Goal: Task Accomplishment & Management: Complete application form

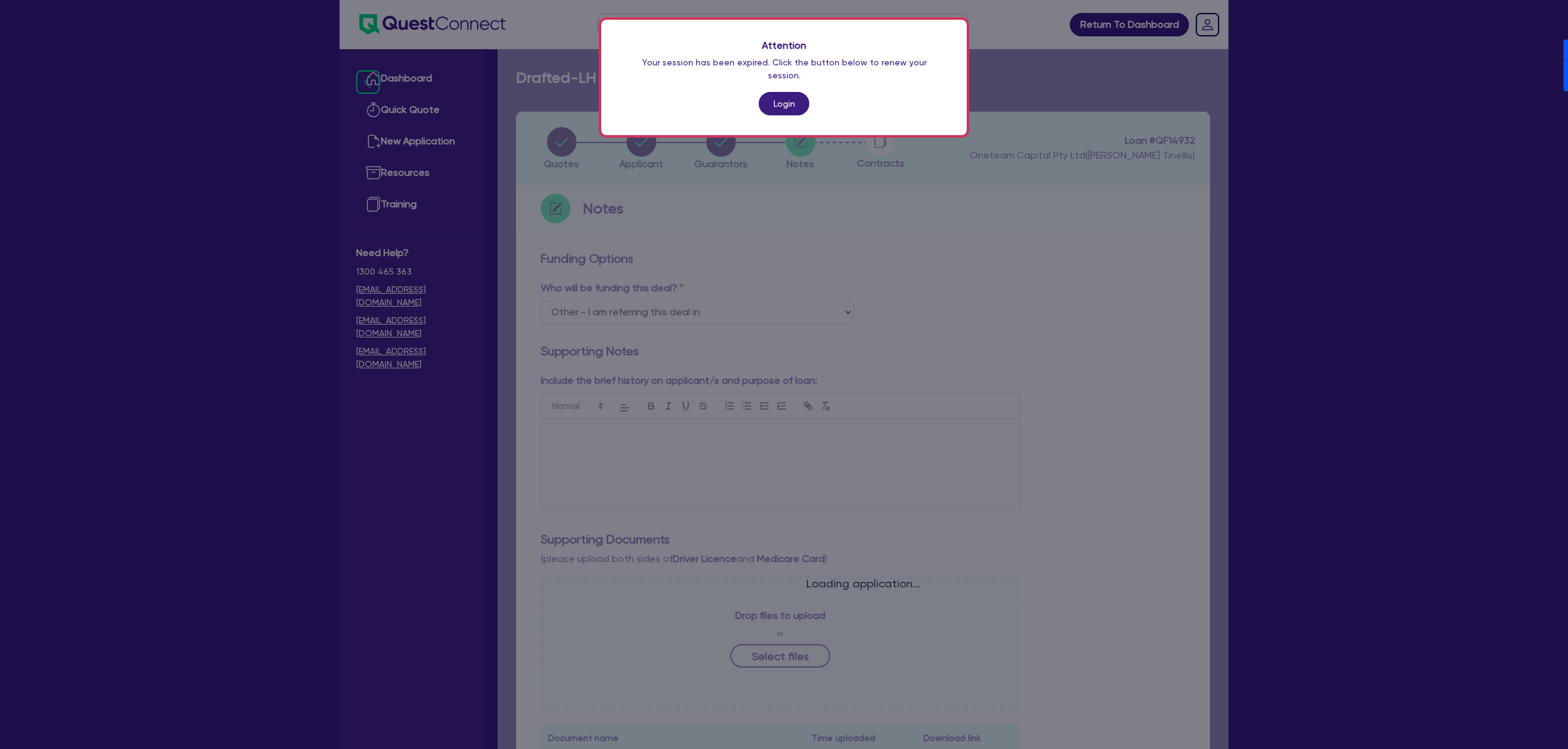
select select "Other"
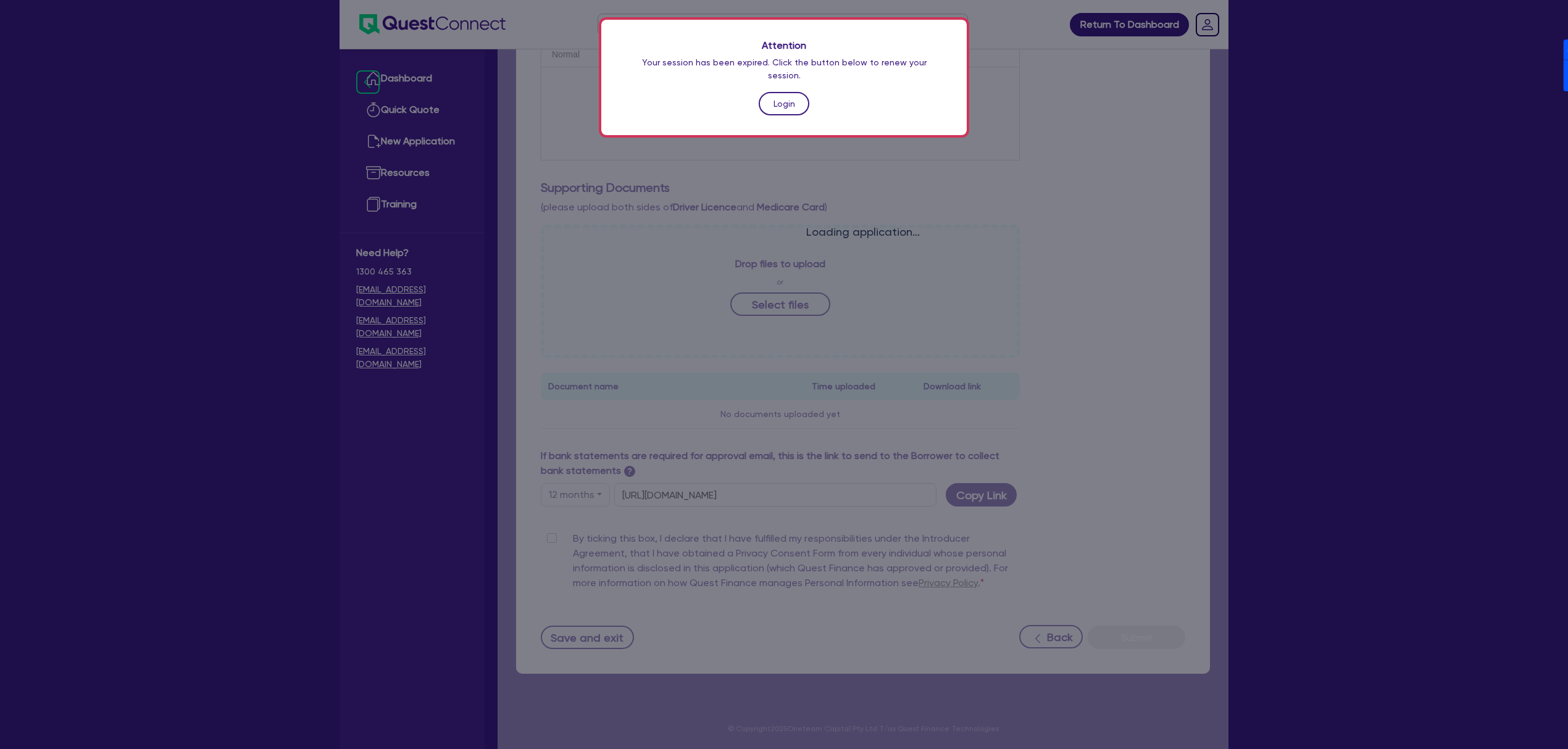
click at [767, 95] on link "Login" at bounding box center [784, 103] width 50 height 23
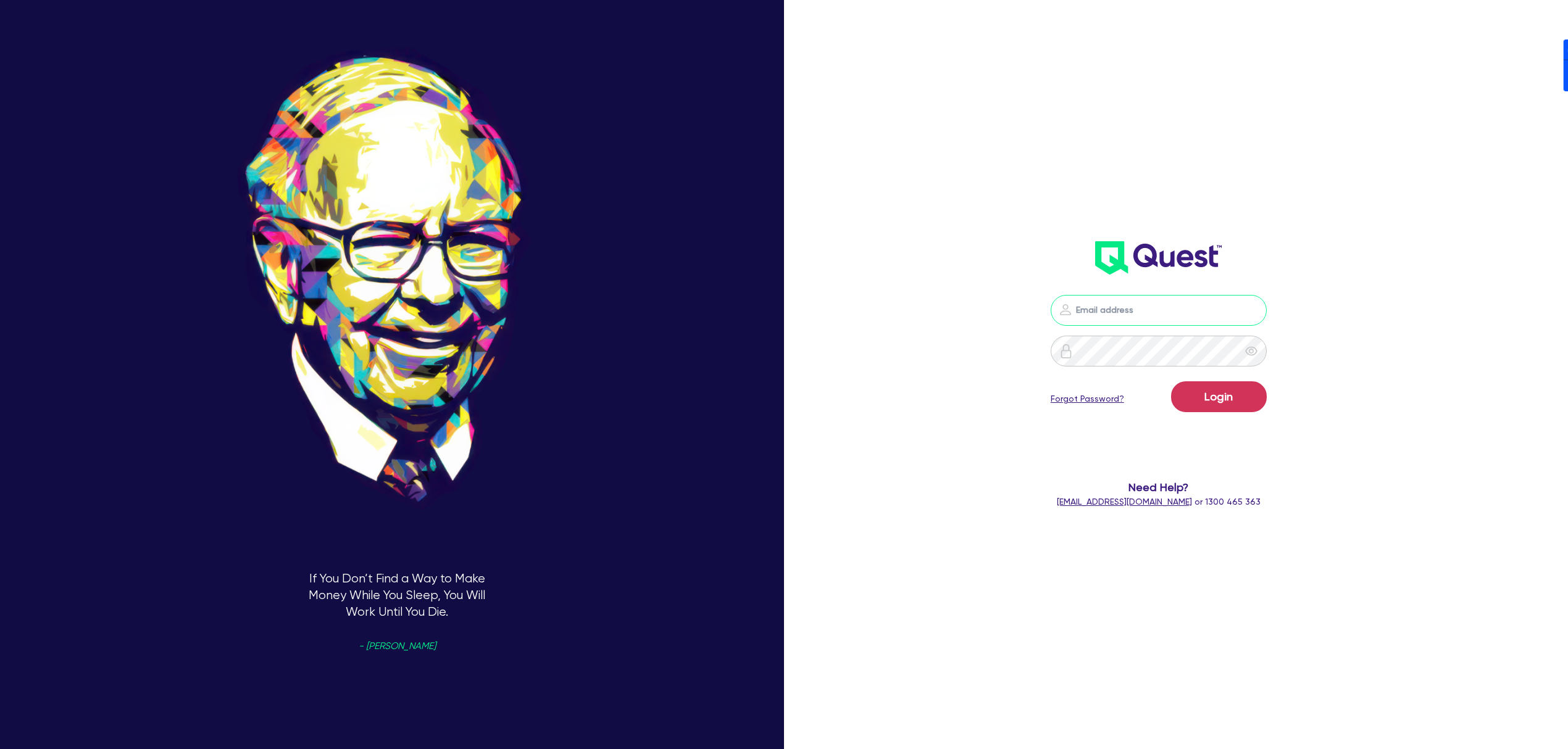
drag, startPoint x: 1186, startPoint y: 300, endPoint x: 1227, endPoint y: 309, distance: 42.0
click at [1186, 300] on input "email" at bounding box center [1159, 310] width 216 height 31
drag, startPoint x: 1391, startPoint y: 205, endPoint x: 1367, endPoint y: 260, distance: 60.0
click at [1387, 205] on div "Login Forgot Password? Need Help? [EMAIL_ADDRESS][DOMAIN_NAME] or 1300 465 363" at bounding box center [1159, 246] width 459 height 549
click at [1159, 328] on nordpass-icon at bounding box center [1159, 328] width 0 height 0
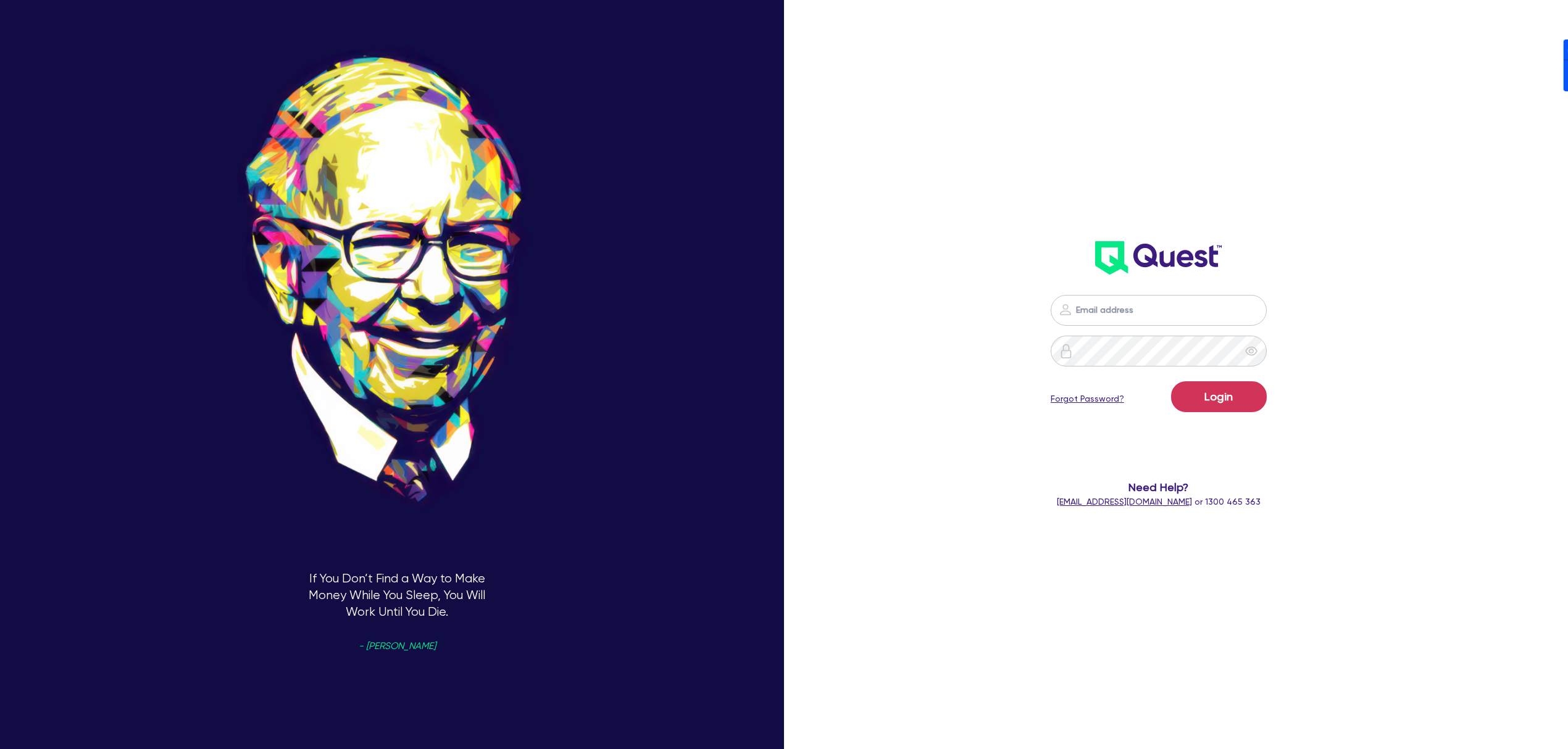
click at [0, 748] on nordpass-autofill-portal at bounding box center [0, 749] width 0 height 0
type input "[PERSON_NAME][EMAIL_ADDRESS][DOMAIN_NAME]"
drag, startPoint x: 1239, startPoint y: 410, endPoint x: 1227, endPoint y: 405, distance: 13.0
click at [1239, 409] on button "Login" at bounding box center [1219, 397] width 96 height 31
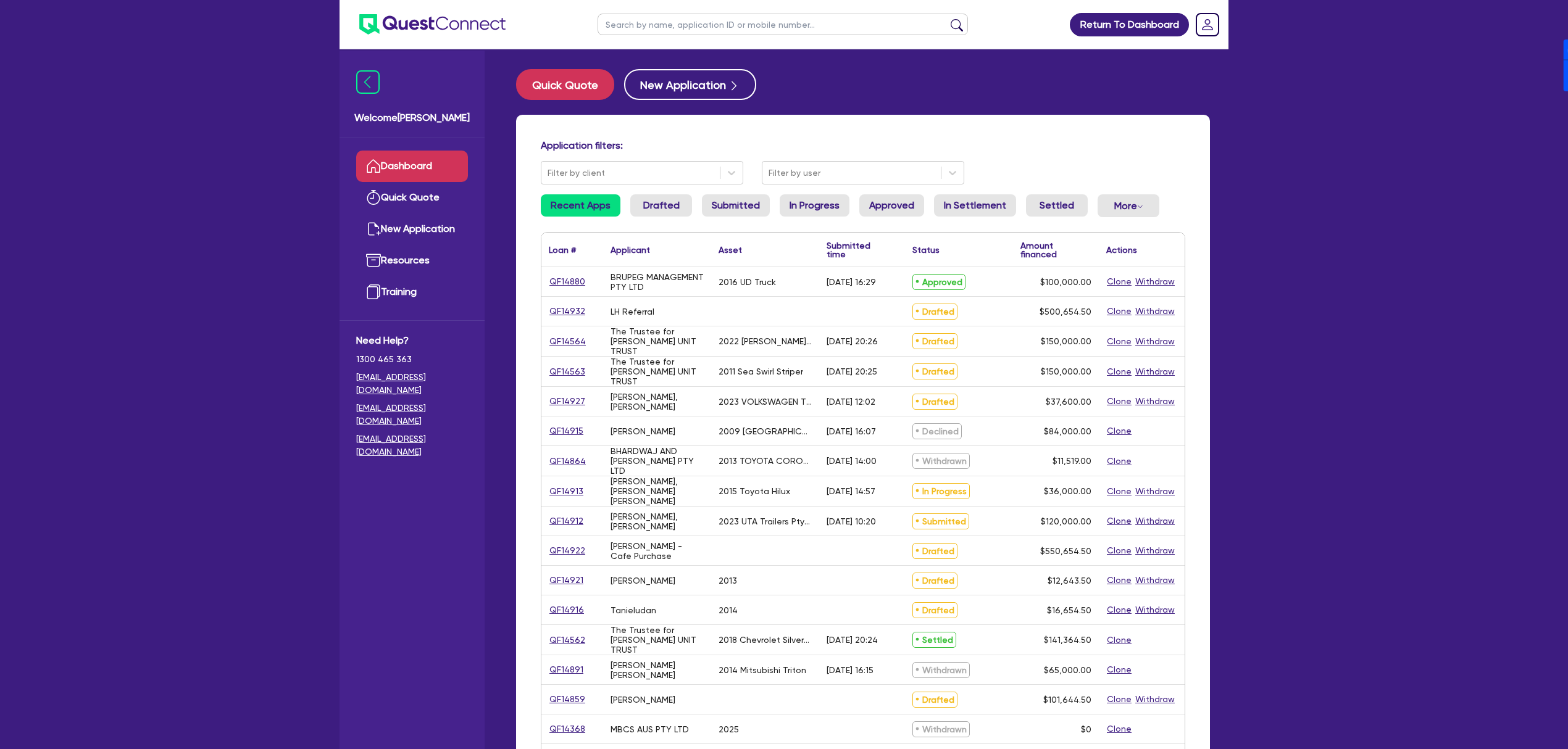
click at [641, 26] on input "text" at bounding box center [782, 24] width 370 height 22
click at [641, 84] on button "New Application" at bounding box center [690, 85] width 132 height 31
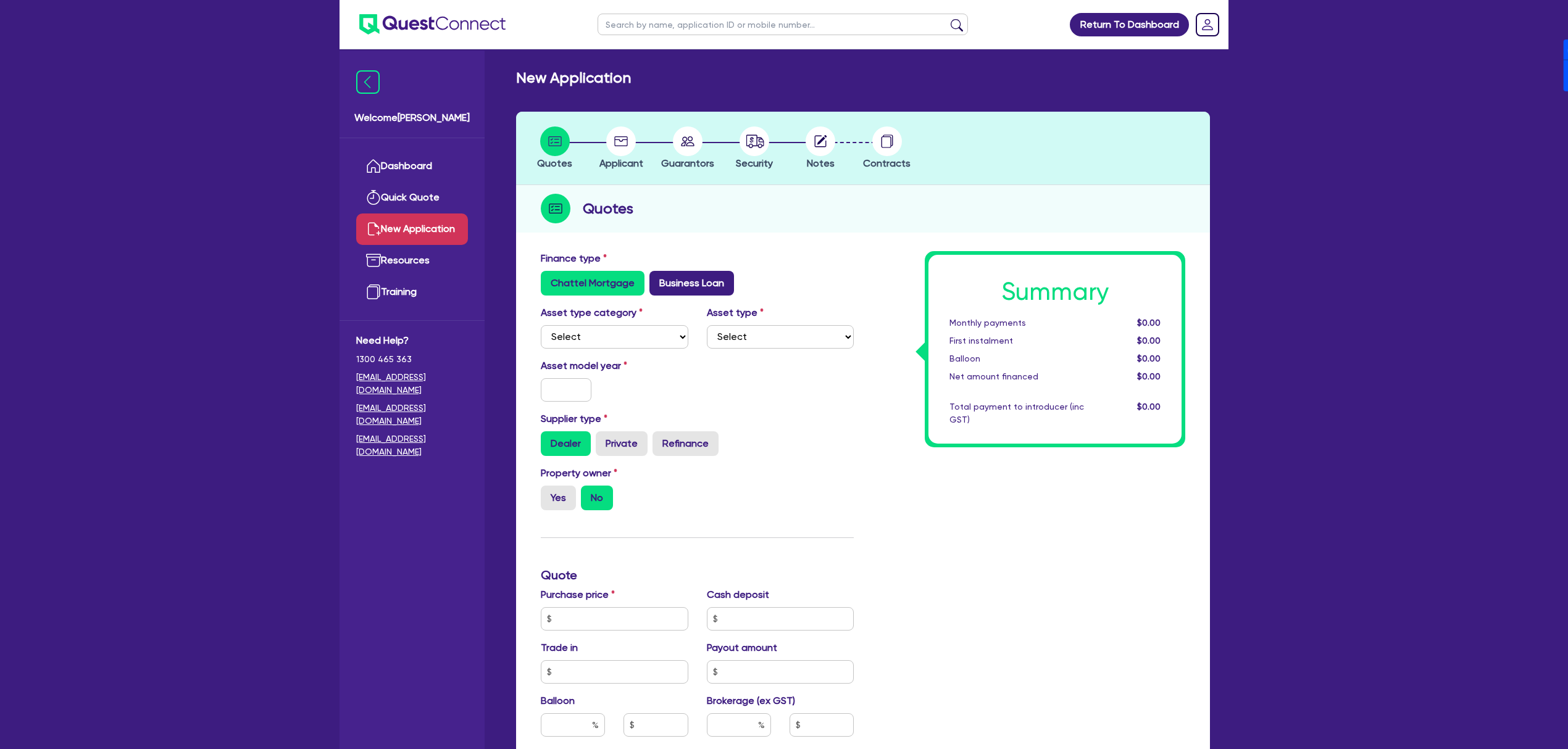
click at [688, 287] on label "Business Loan" at bounding box center [691, 283] width 84 height 24
click at [657, 279] on input "Business Loan" at bounding box center [653, 275] width 8 height 8
radio input "true"
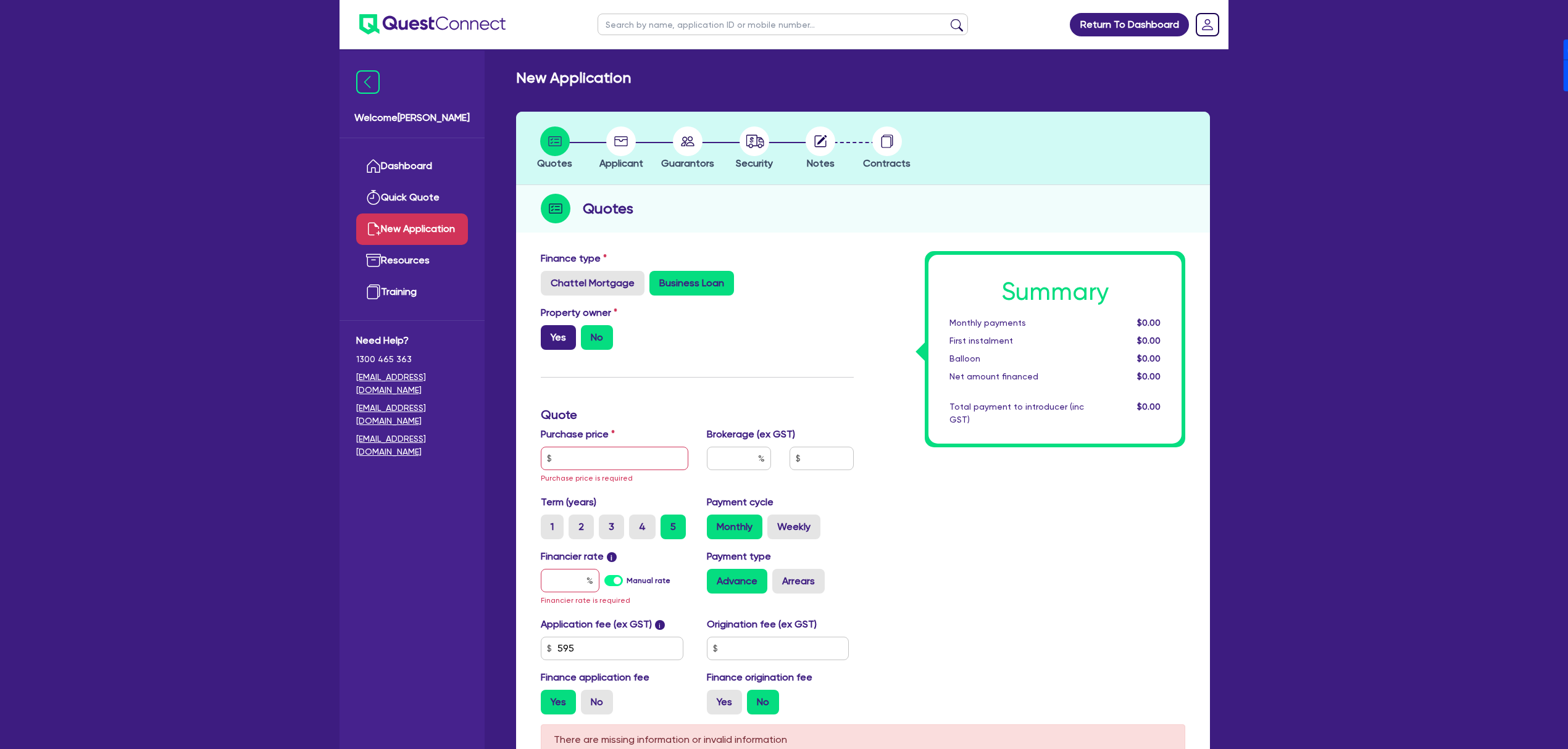
click at [552, 335] on label "Yes" at bounding box center [558, 337] width 35 height 24
click at [548, 333] on input "Yes" at bounding box center [544, 328] width 8 height 8
radio input "true"
click at [625, 465] on input "text" at bounding box center [615, 458] width 148 height 23
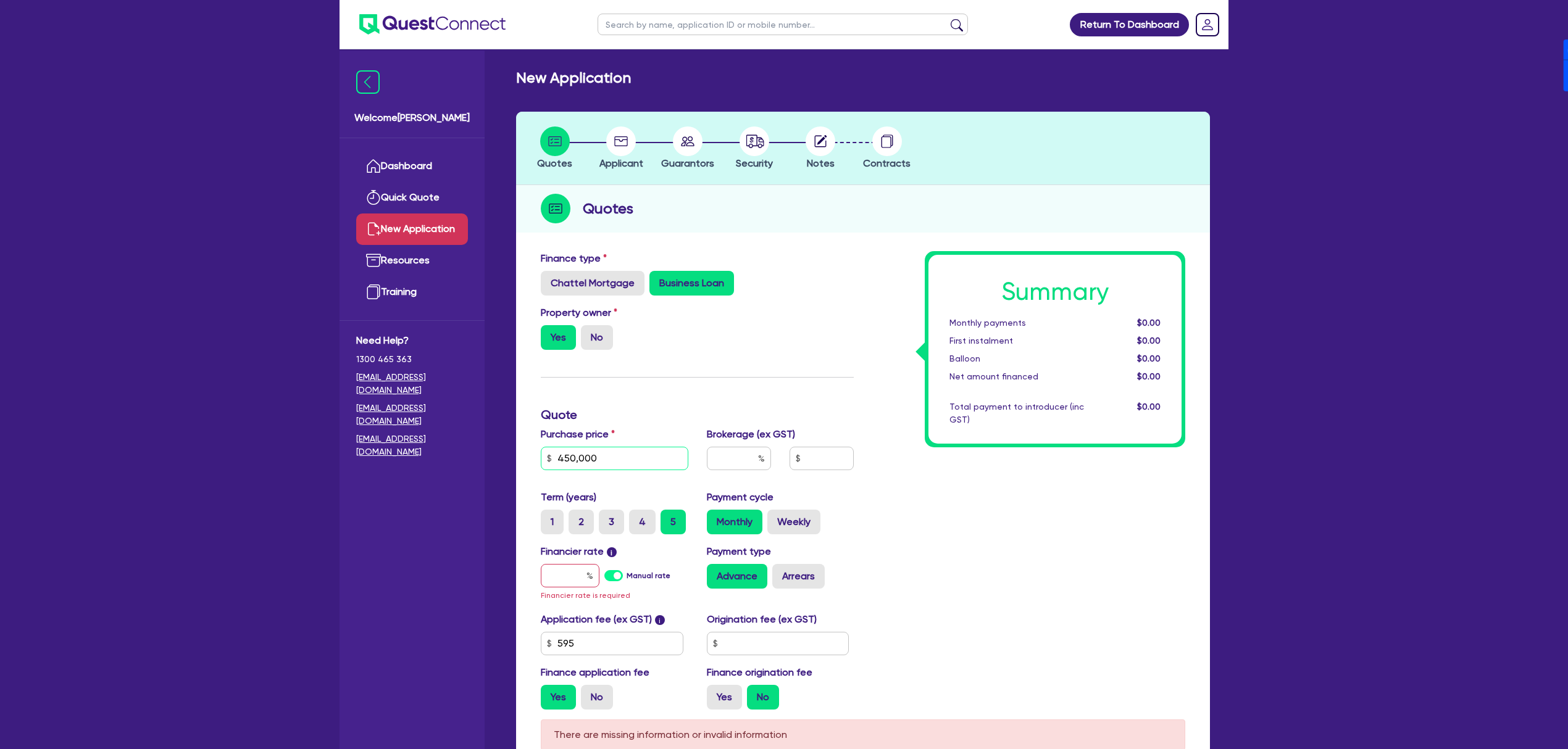
type input "450,000"
type input "4"
click at [627, 570] on label "Manual rate" at bounding box center [648, 575] width 43 height 11
click at [0, 0] on input "Manual rate" at bounding box center [0, 0] width 0 height 0
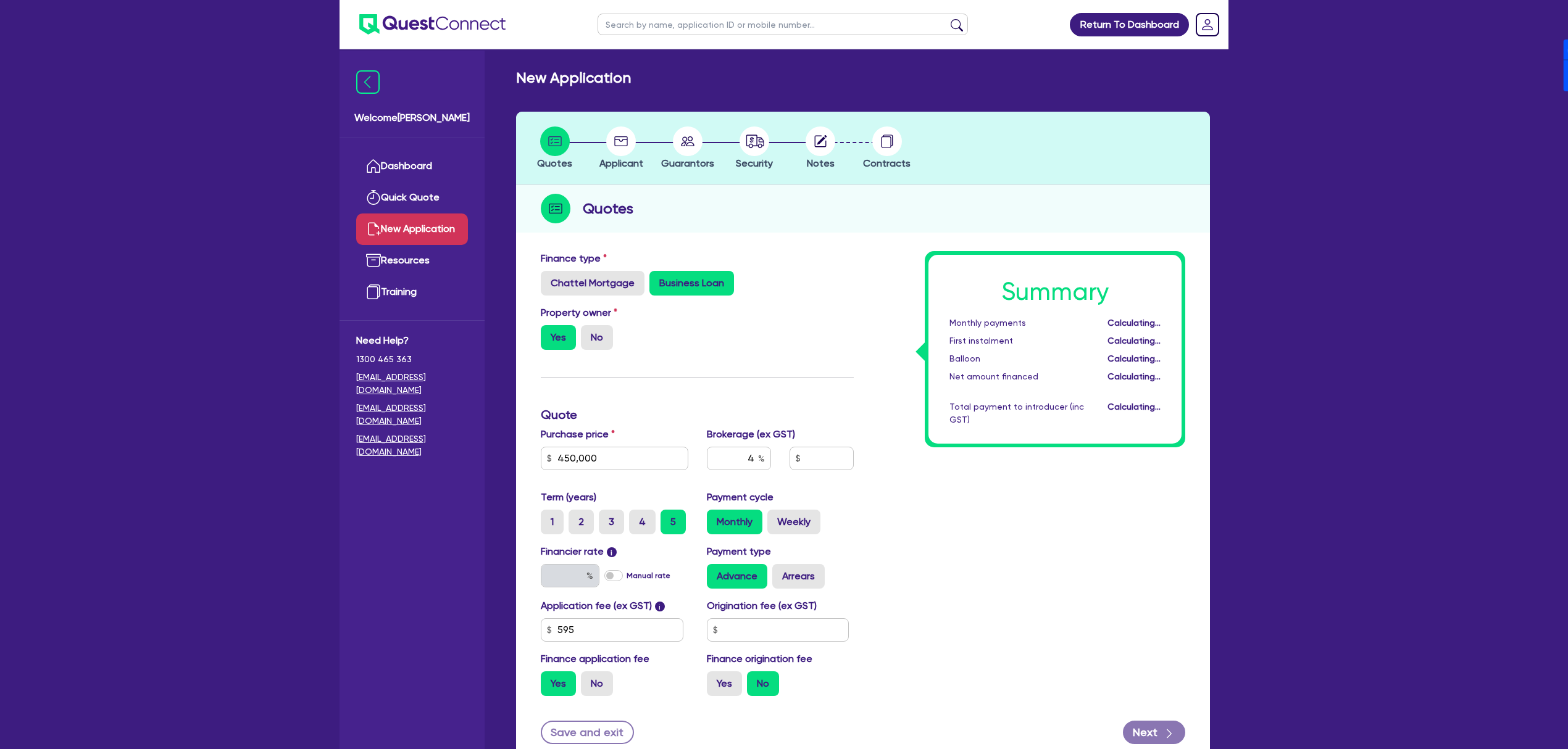
type input "18,026.18"
type input "17"
click at [835, 585] on div "Advance Arrears" at bounding box center [781, 576] width 148 height 24
drag, startPoint x: 795, startPoint y: 573, endPoint x: 795, endPoint y: 581, distance: 8.0
click at [795, 573] on label "Arrears" at bounding box center [798, 576] width 52 height 24
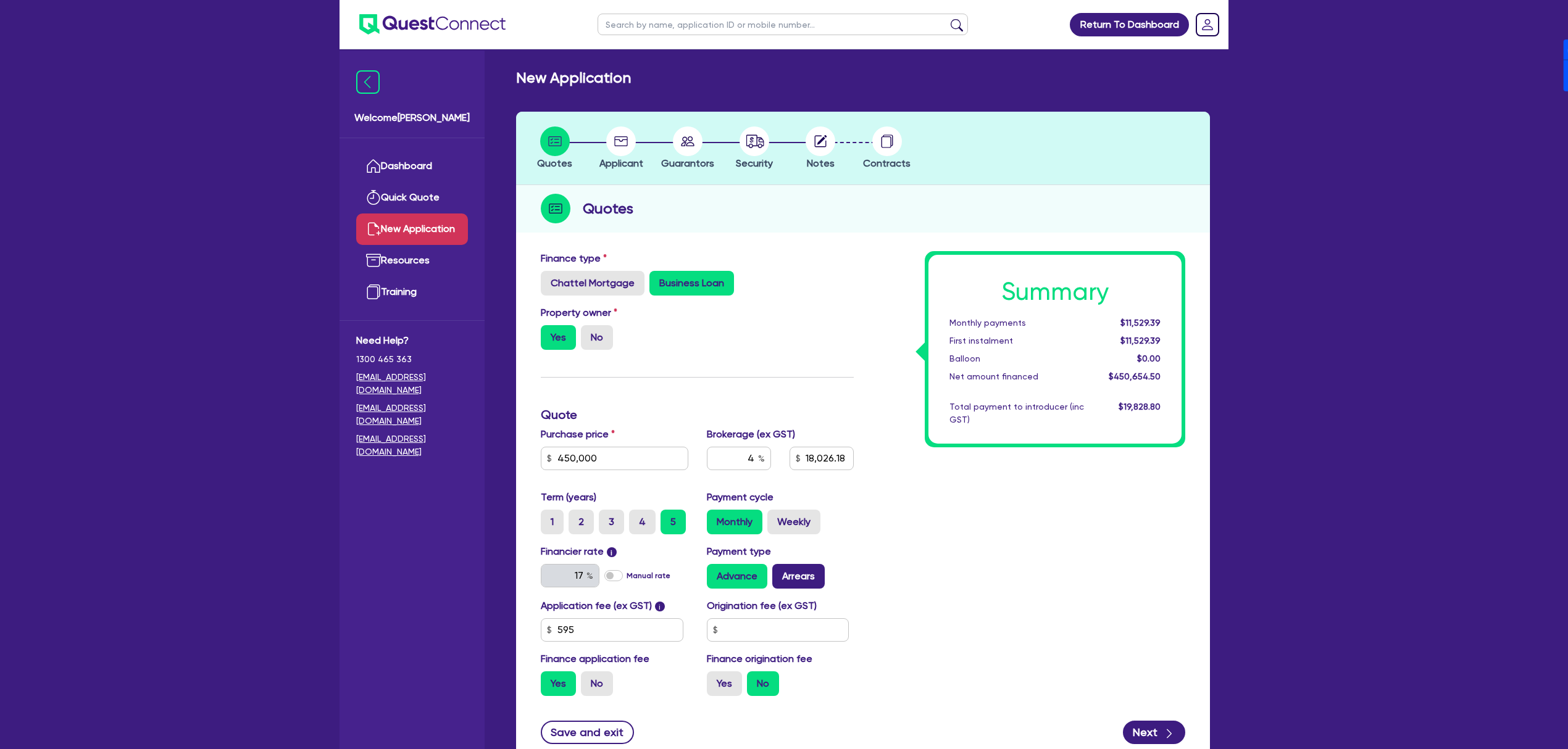
click at [781, 572] on input "Arrears" at bounding box center [775, 567] width 8 height 8
radio input "true"
type input "18,026.18"
click at [758, 656] on label "Finance origination fee" at bounding box center [759, 659] width 105 height 15
click at [732, 675] on label "Yes" at bounding box center [724, 684] width 35 height 24
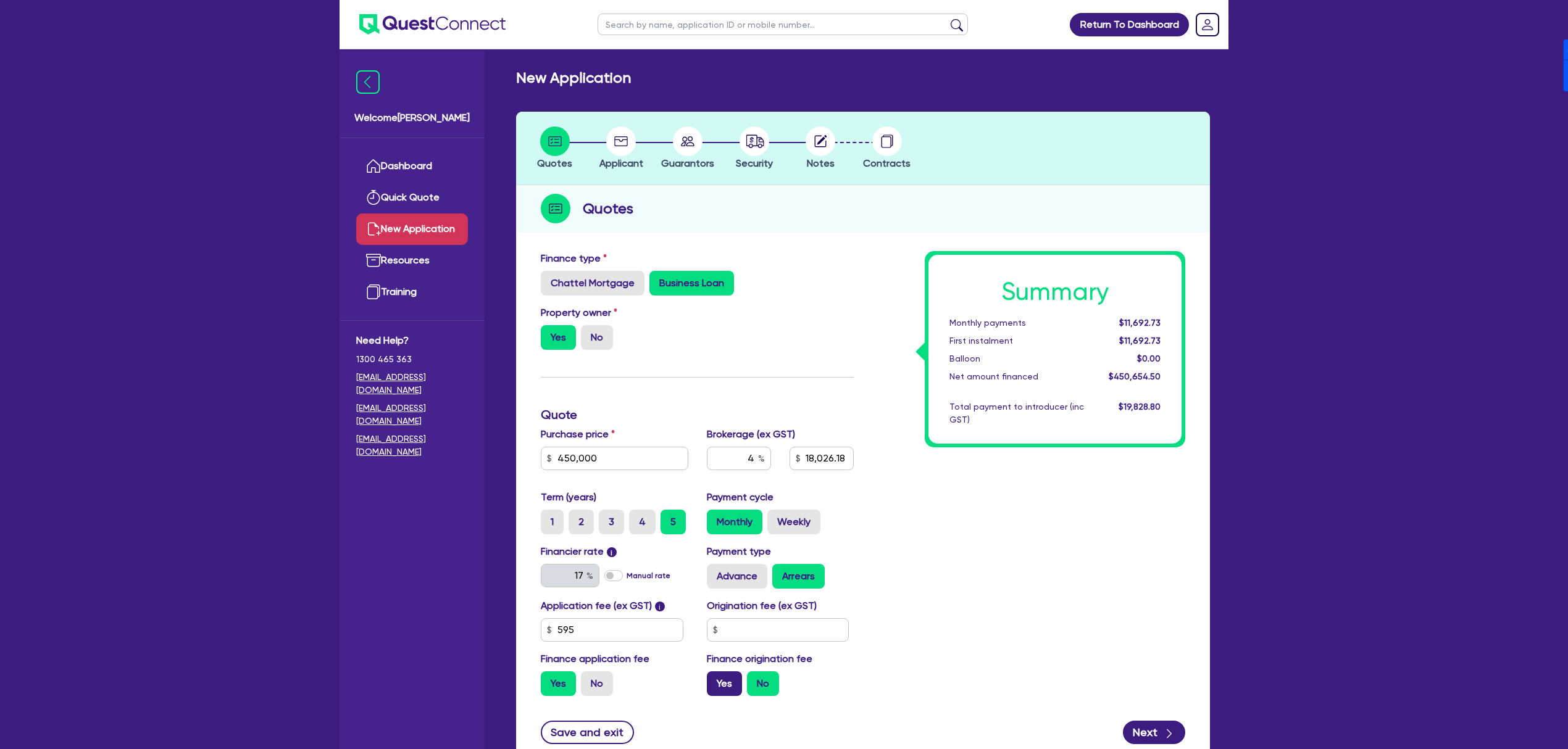
click at [714, 675] on input "Yes" at bounding box center [710, 675] width 8 height 8
radio input "true"
type input "18,026.18"
click at [781, 635] on input "text" at bounding box center [778, 629] width 143 height 23
type input "0"
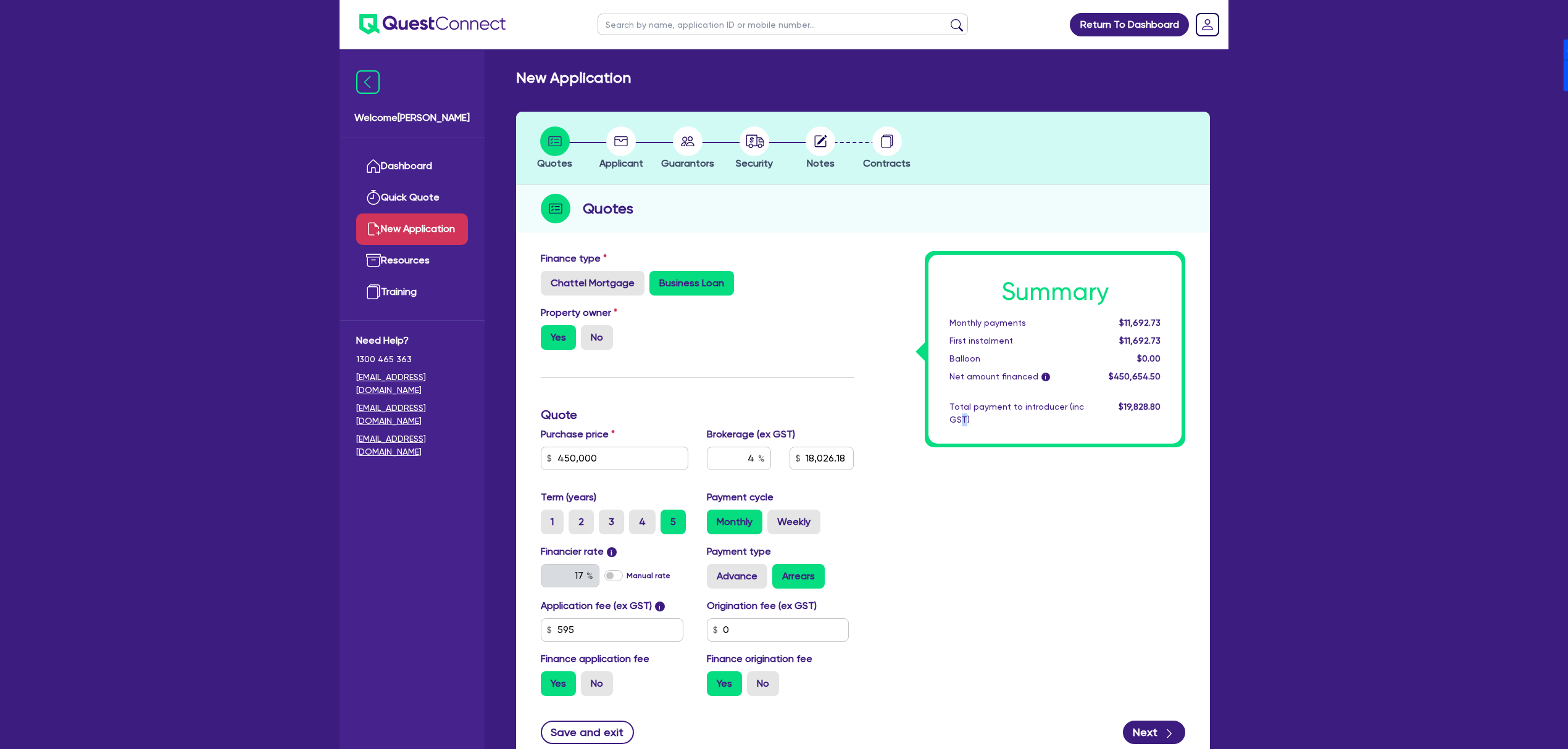
click at [963, 606] on div "Summary Monthly payments $11,692.73 First instalment $11,692.73 Balloon $0.00 N…" at bounding box center [1028, 478] width 331 height 454
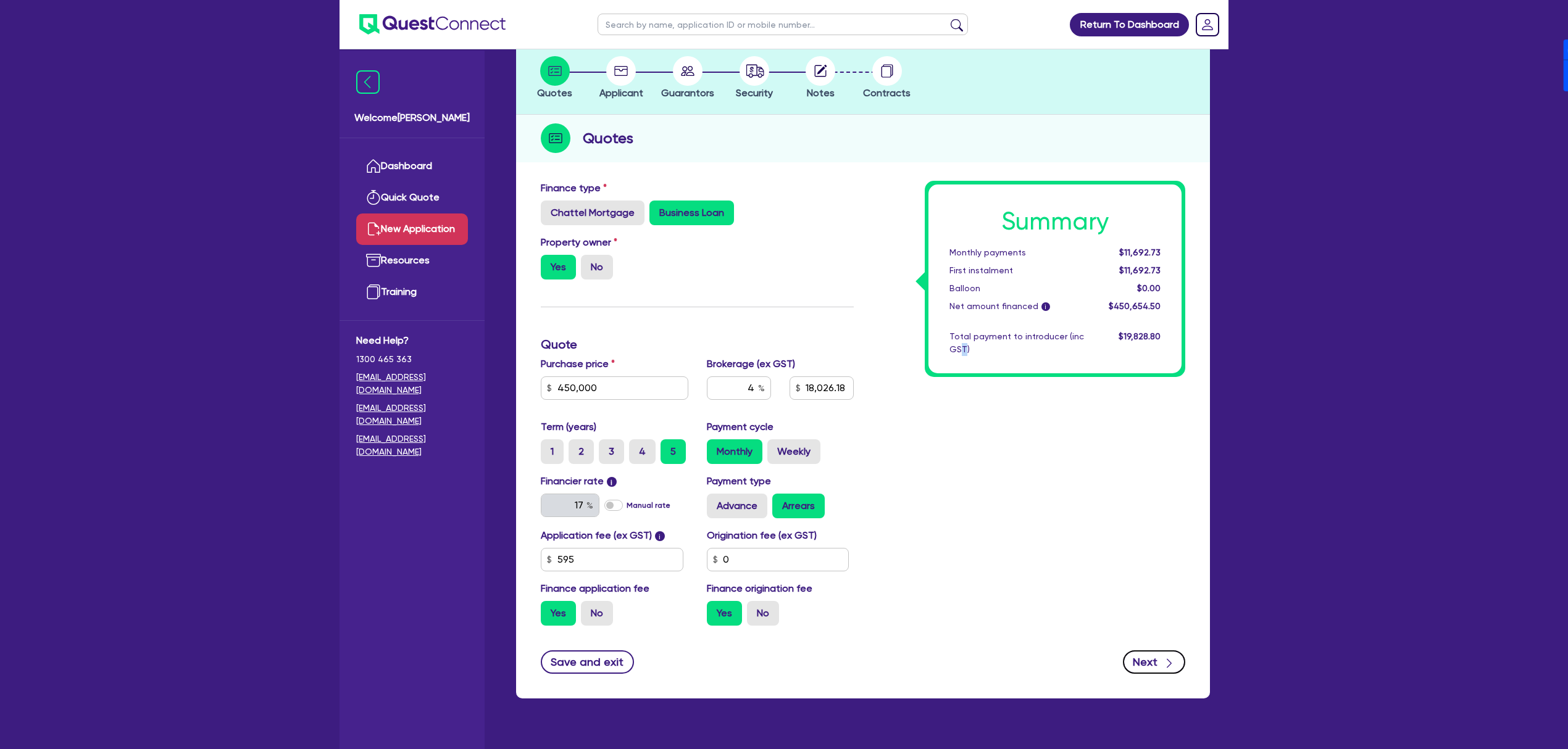
scroll to position [95, 0]
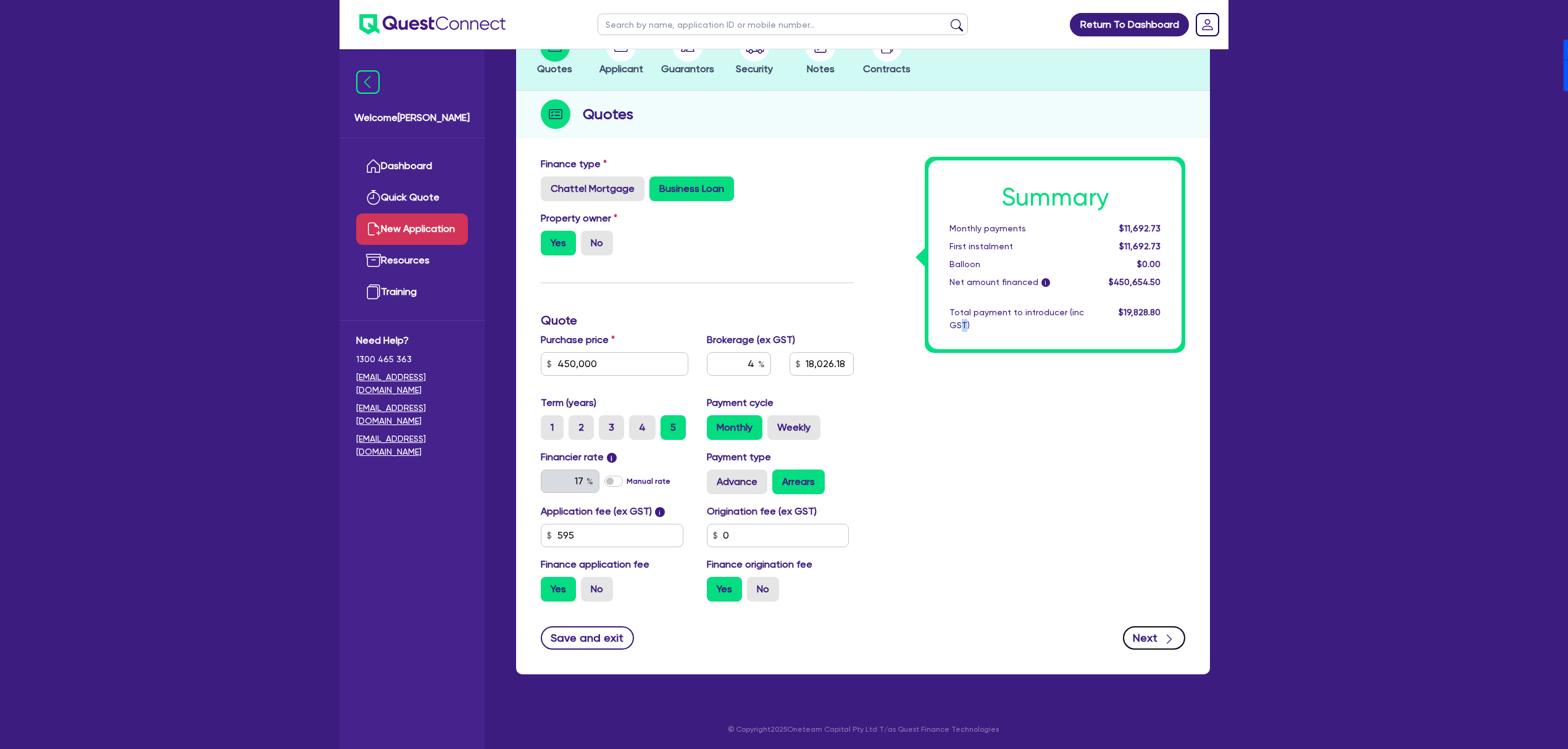
click at [1169, 640] on icon "button" at bounding box center [1169, 640] width 12 height 12
type input "18,026.18"
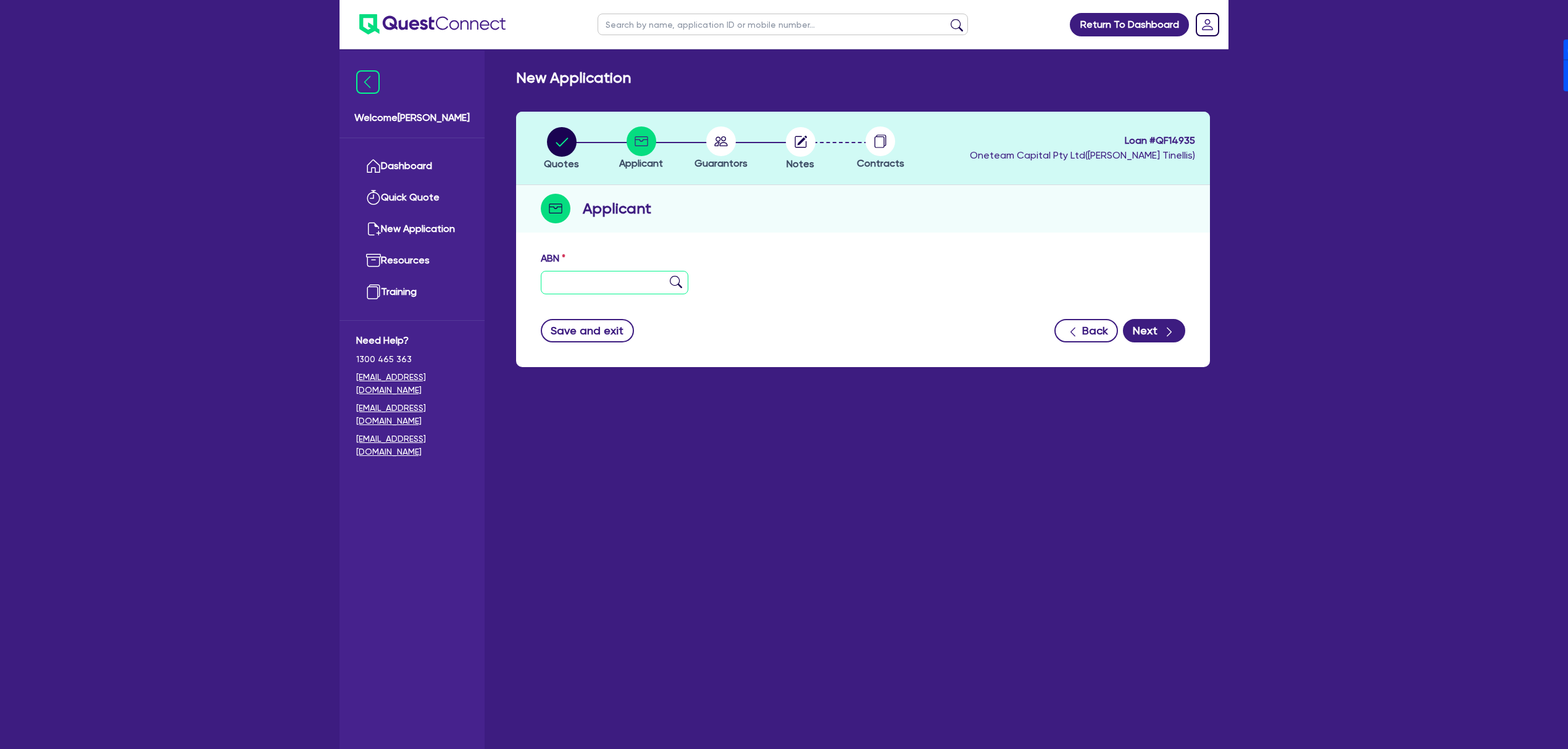
click at [574, 277] on input "text" at bounding box center [615, 282] width 148 height 23
click at [586, 274] on input "text" at bounding box center [615, 282] width 148 height 23
paste input "41 648 085 027"
type input "41 648 085 027"
click at [806, 290] on div "ABN 41 648 085 027" at bounding box center [862, 277] width 663 height 53
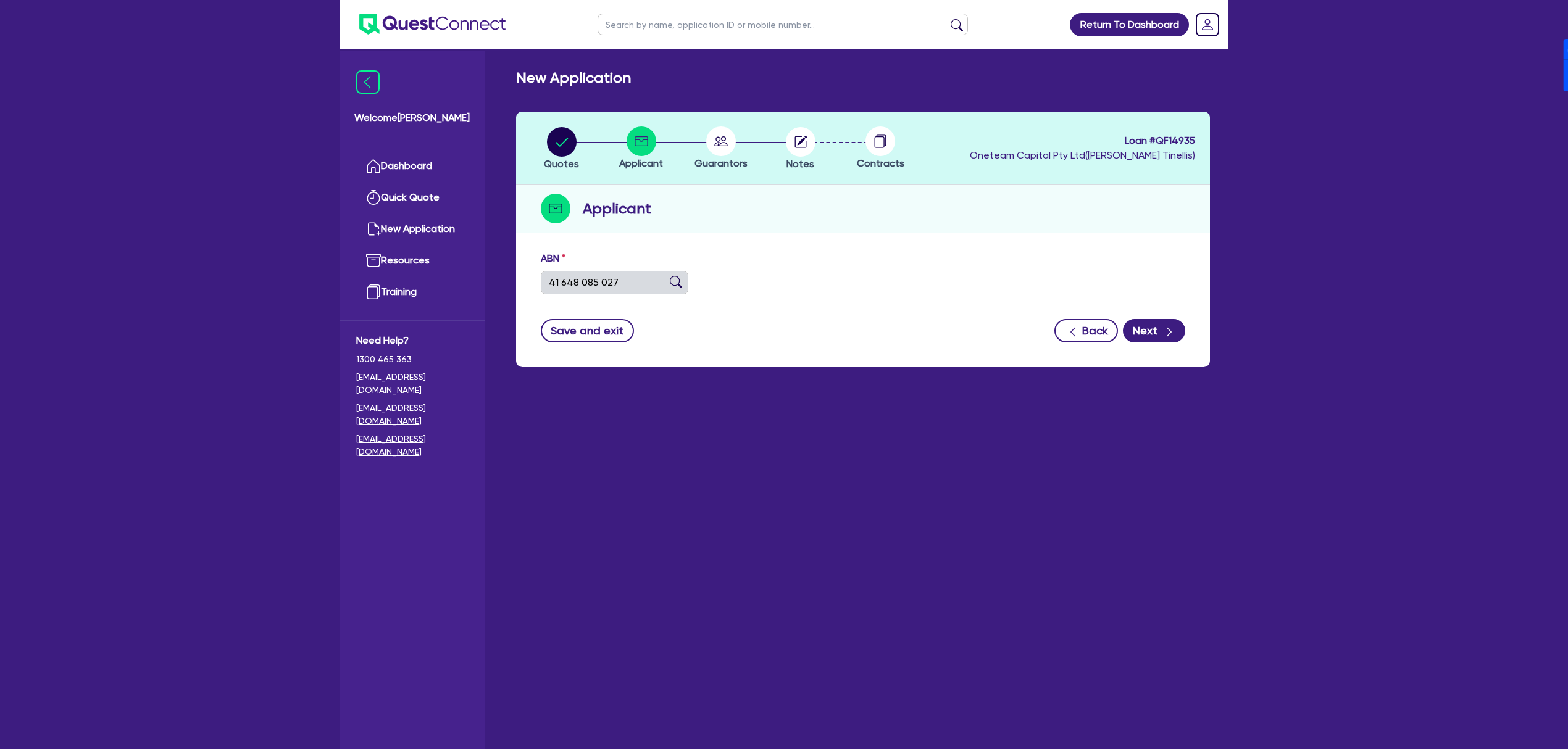
type input "[PERSON_NAME] FOODS PTY LTD"
type input "A2B Yokine"
select select "COMPANY"
type input "[DATE]"
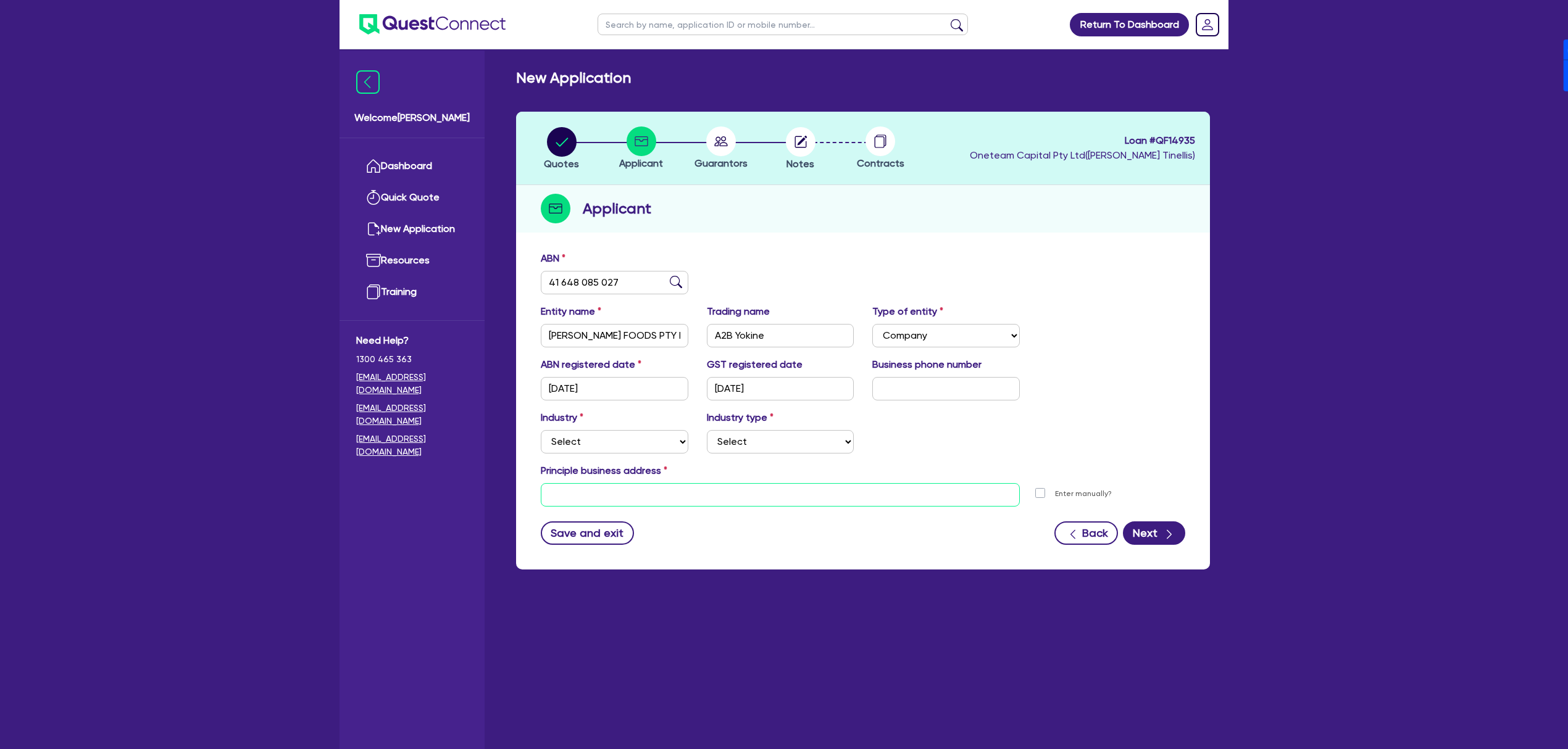
click at [661, 497] on input "text" at bounding box center [780, 494] width 479 height 23
type input "[STREET_ADDRESS]"
type input "04 5035 5483"
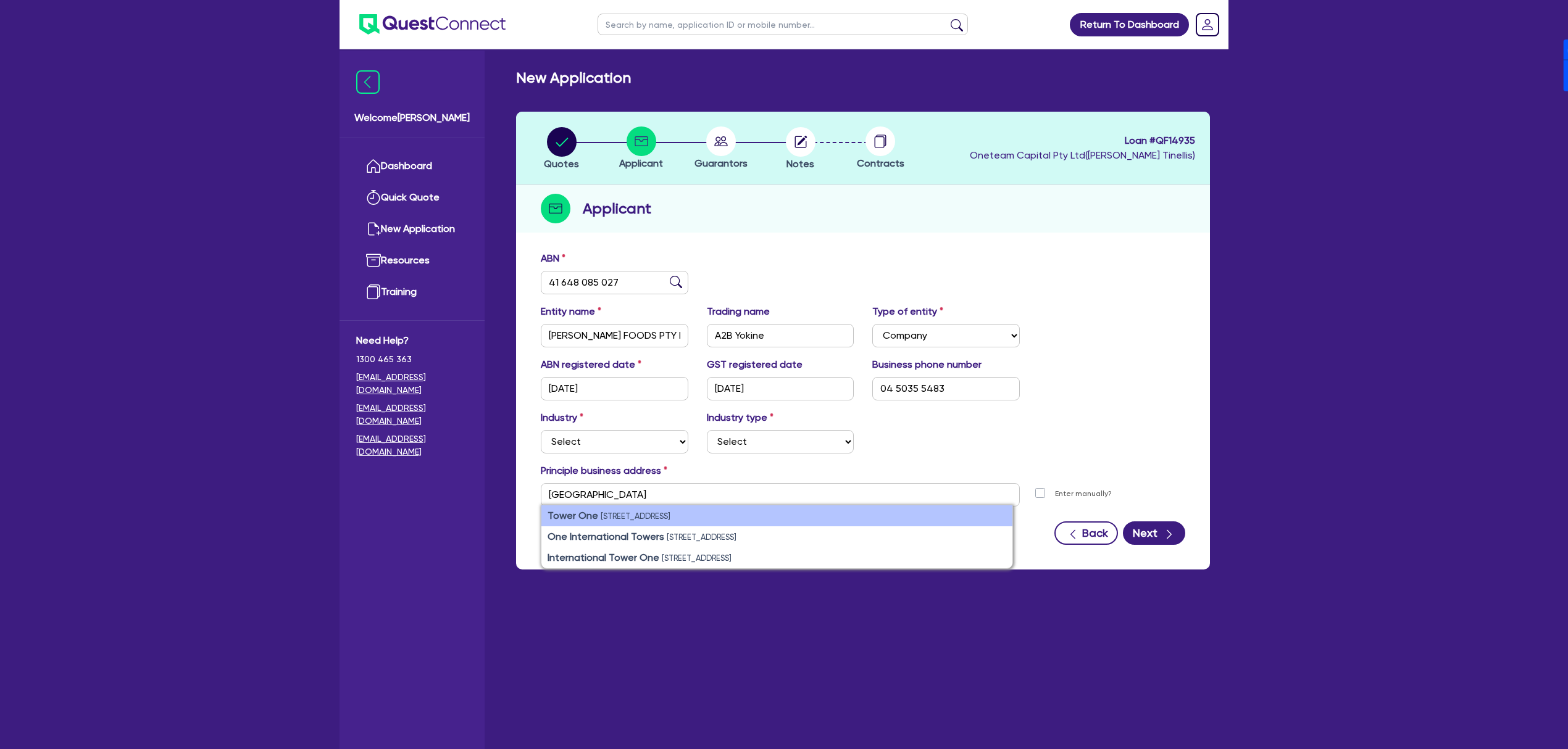
click at [670, 520] on small "[STREET_ADDRESS]" at bounding box center [635, 516] width 70 height 10
type input "[STREET_ADDRESS]"
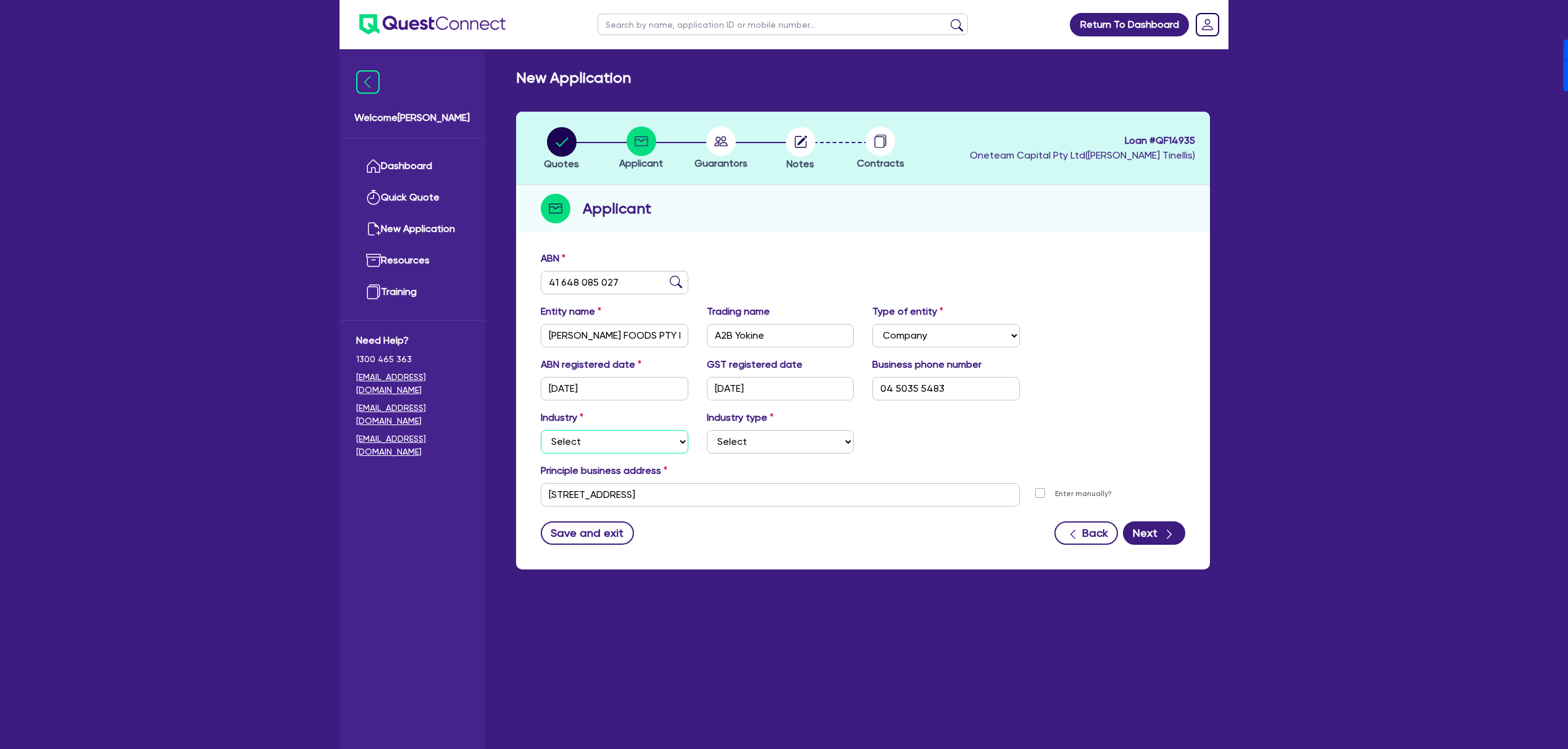
drag, startPoint x: 635, startPoint y: 447, endPoint x: 629, endPoint y: 465, distance: 19.0
click at [635, 447] on select "Select Accomodation & Food Services Administrative & Support Services Agricultu…" at bounding box center [615, 441] width 148 height 23
select select "ACCOMODATION_FOOD"
click at [541, 430] on select "Select Accomodation & Food Services Administrative & Support Services Agricultu…" at bounding box center [615, 441] width 148 height 23
click at [778, 446] on select "Select Hotels Motels Serviced Apartments Other Short-term Accomodation Cafes Re…" at bounding box center [781, 441] width 148 height 23
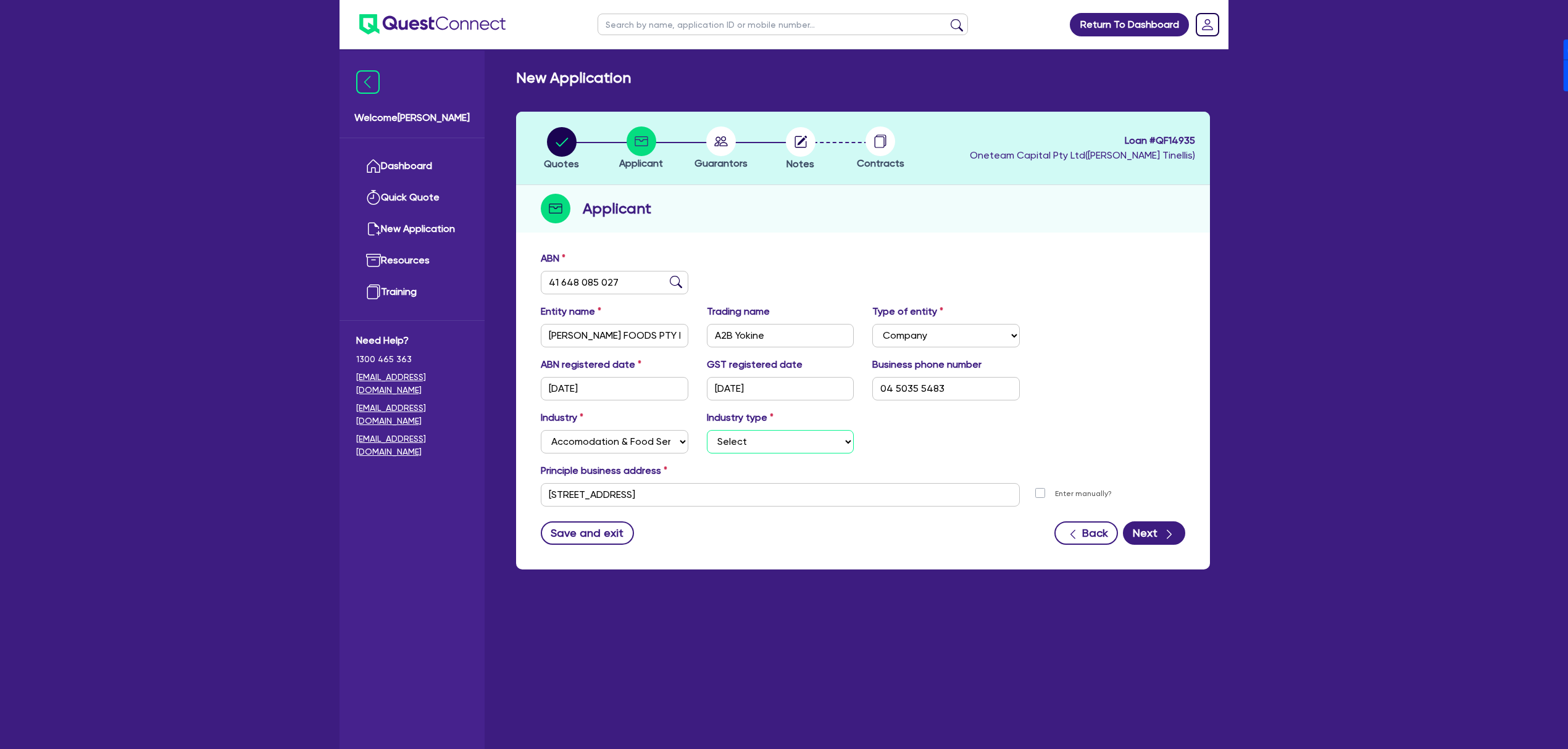
select select "RESTAURANTS"
click at [707, 430] on select "Select Hotels Motels Serviced Apartments Other Short-term Accomodation Cafes Re…" at bounding box center [781, 441] width 148 height 23
click at [1060, 453] on div "Industry Select Accomodation & Food Services Administrative & Support Services …" at bounding box center [862, 436] width 663 height 53
click at [1159, 540] on button "Next" at bounding box center [1154, 533] width 63 height 23
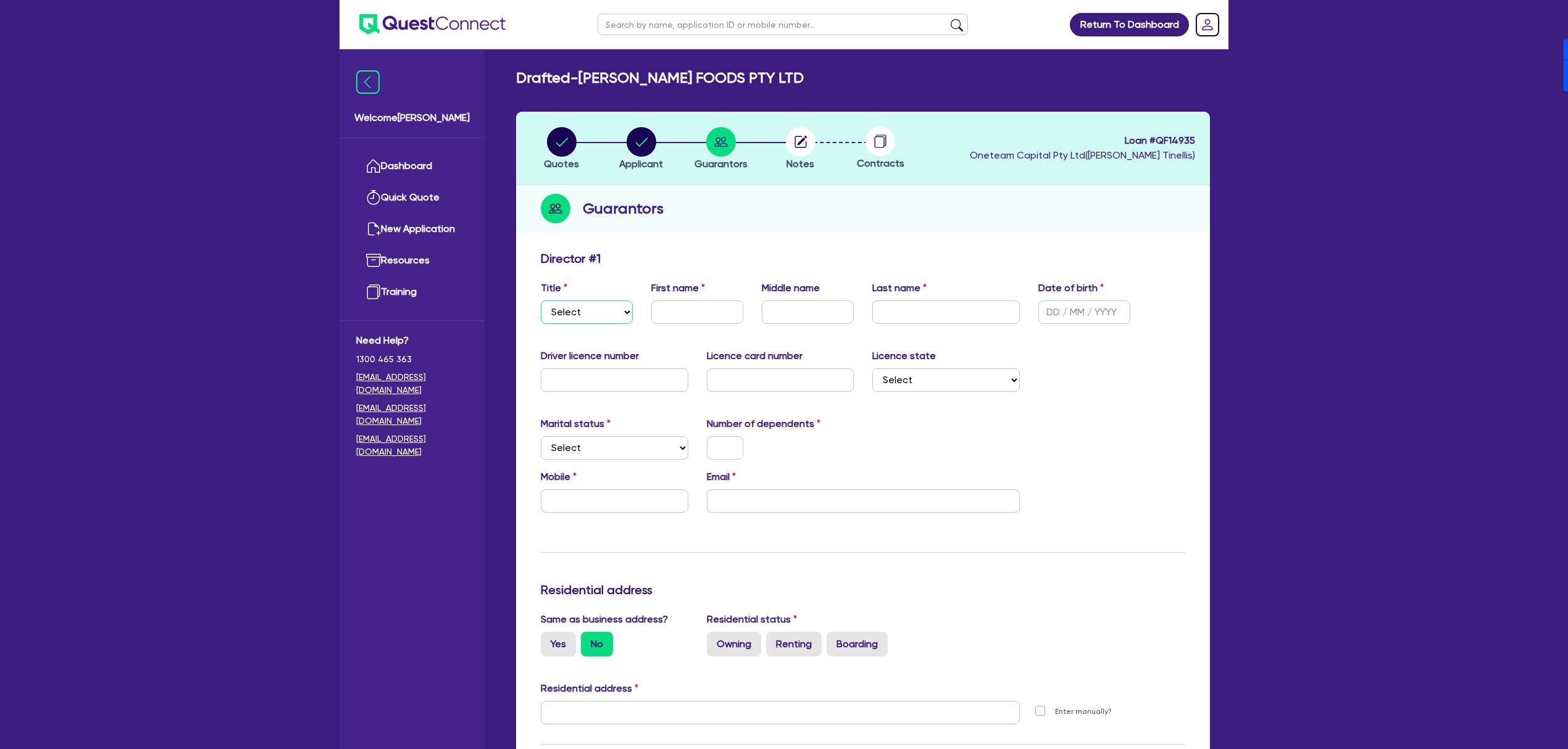
click at [597, 302] on select "Select Mr Mrs Ms Miss Dr" at bounding box center [587, 312] width 92 height 23
select select "MR"
click at [541, 301] on select "Select Mr Mrs Ms Miss Dr" at bounding box center [587, 312] width 92 height 23
click at [694, 315] on input "text" at bounding box center [697, 312] width 92 height 23
paste input "Deiva & [PERSON_NAME]"
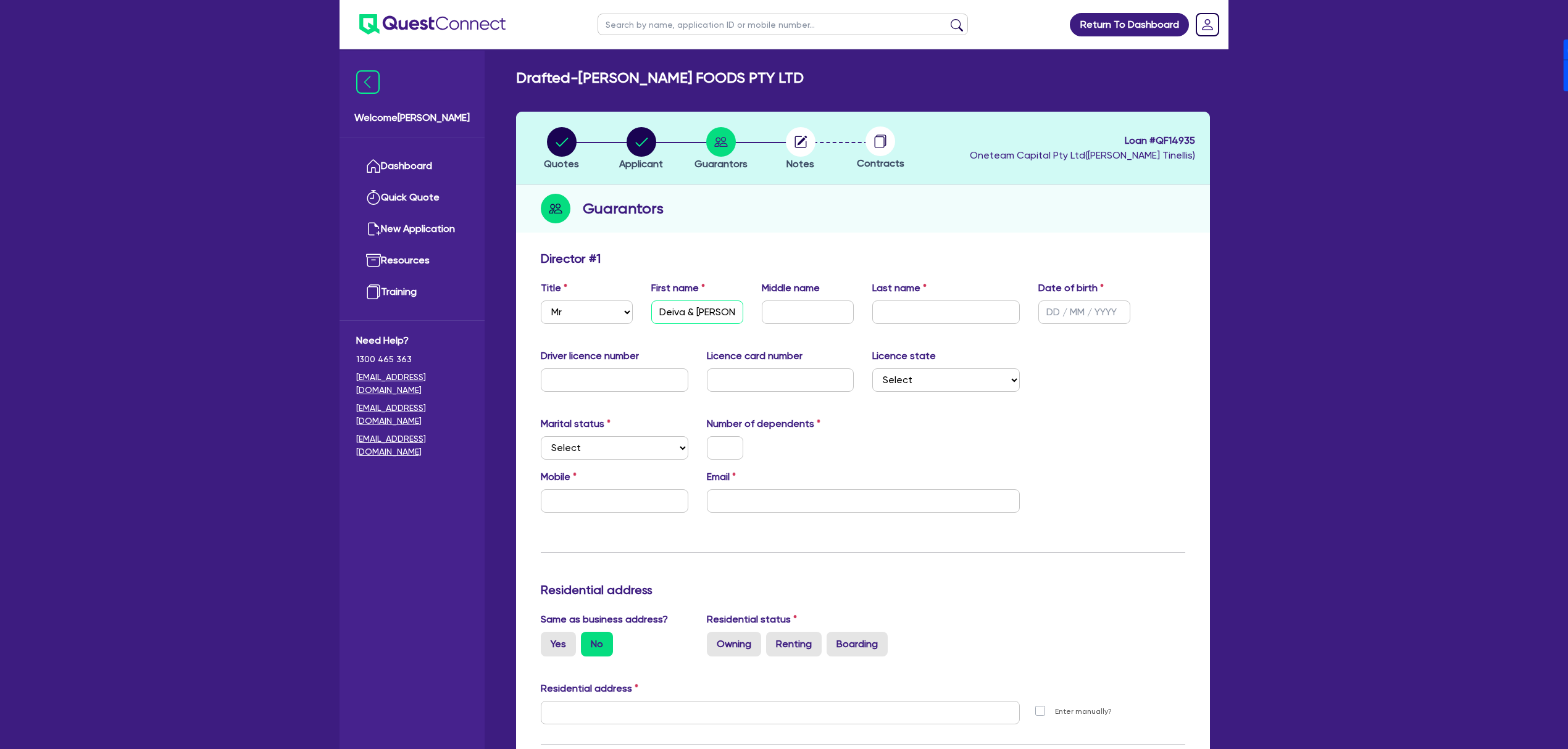
scroll to position [0, 8]
click at [697, 308] on input "Deiva & [PERSON_NAME]" at bounding box center [697, 312] width 92 height 23
type input "Deiva &"
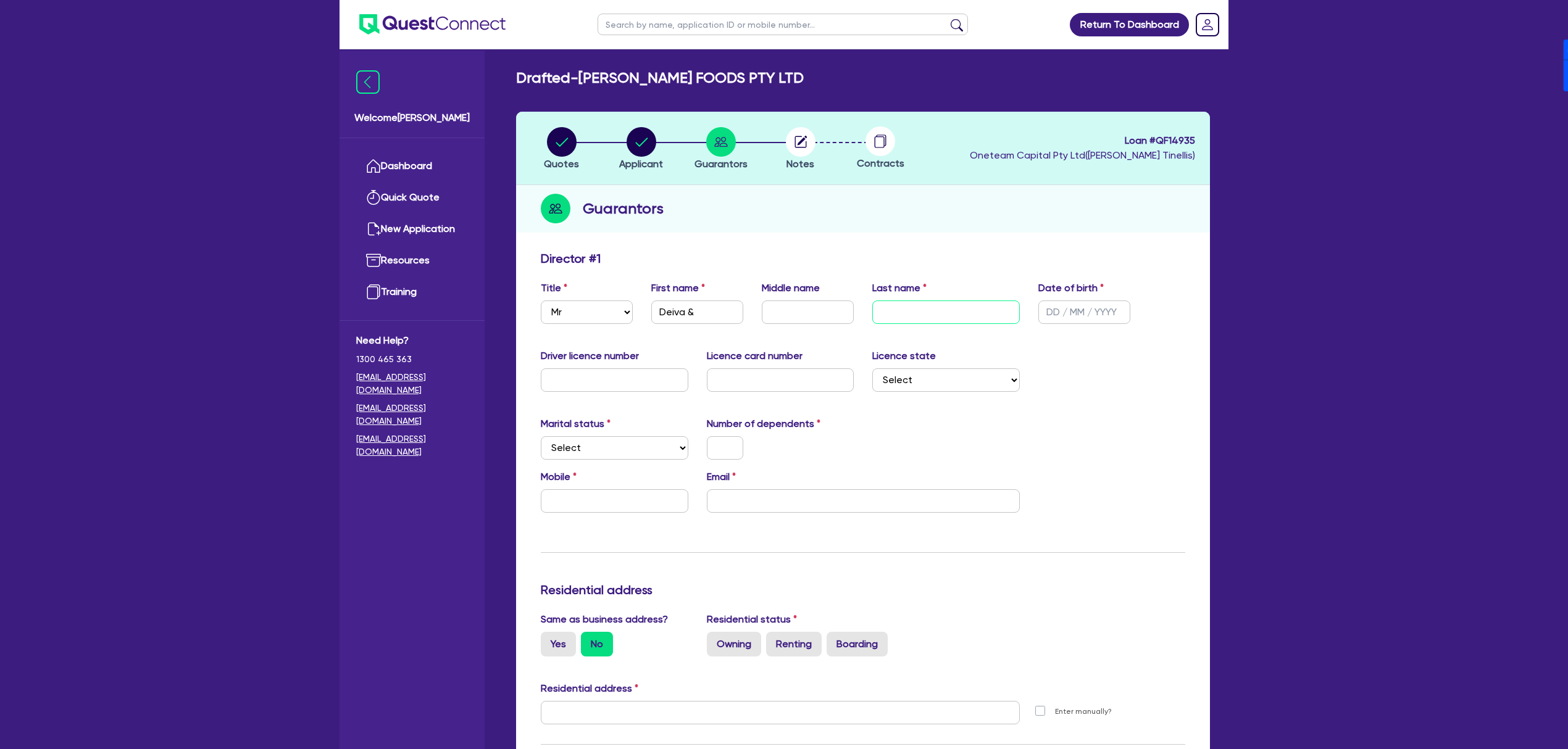
drag, startPoint x: 925, startPoint y: 312, endPoint x: 876, endPoint y: 320, distance: 49.6
click at [925, 312] on input "text" at bounding box center [946, 312] width 148 height 23
paste input "[PERSON_NAME]"
type input "[PERSON_NAME]"
click at [701, 309] on input "Deiva &" at bounding box center [697, 312] width 92 height 23
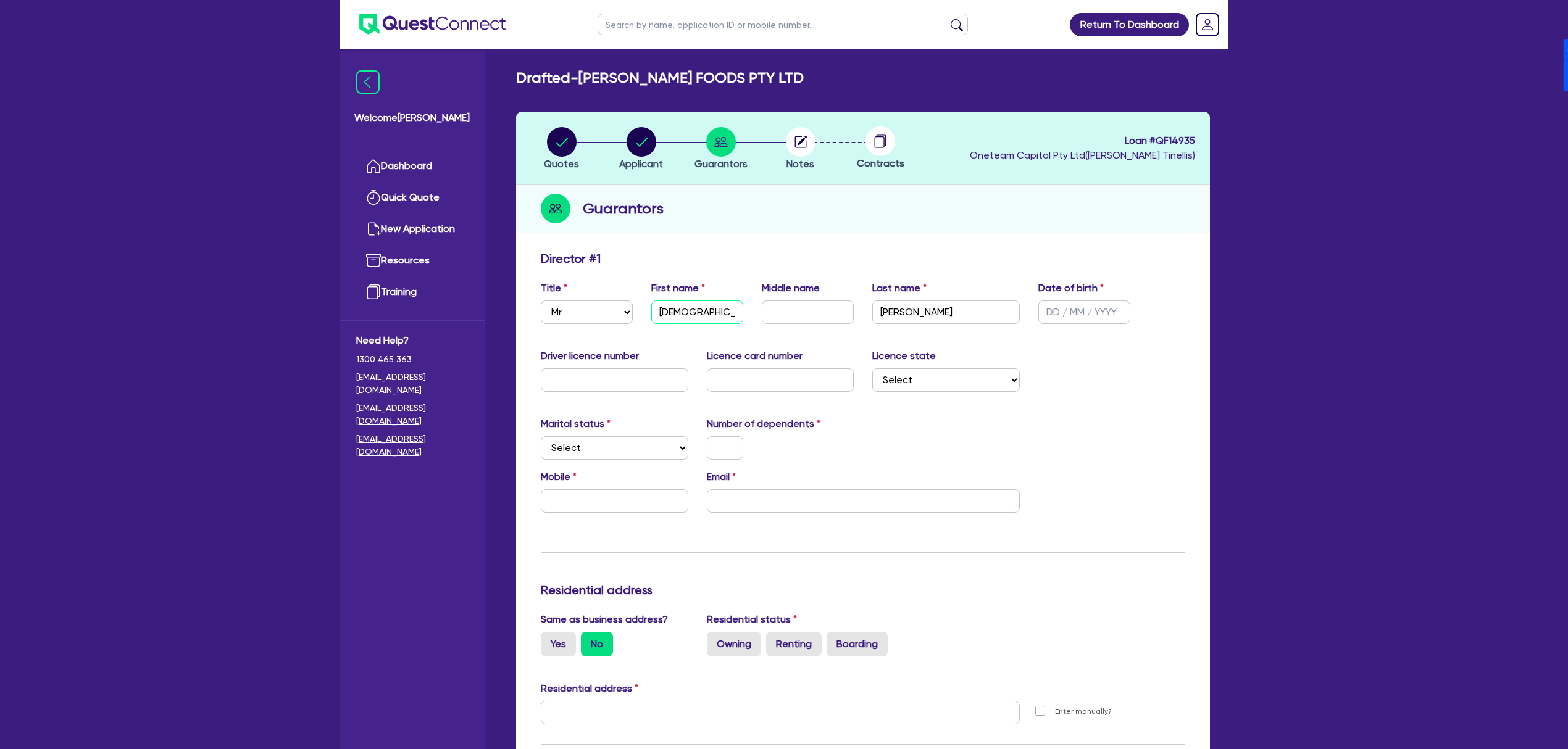
type input "[DEMOGRAPHIC_DATA]"
type input "[DATE]"
select select "SINGLE"
type input "0"
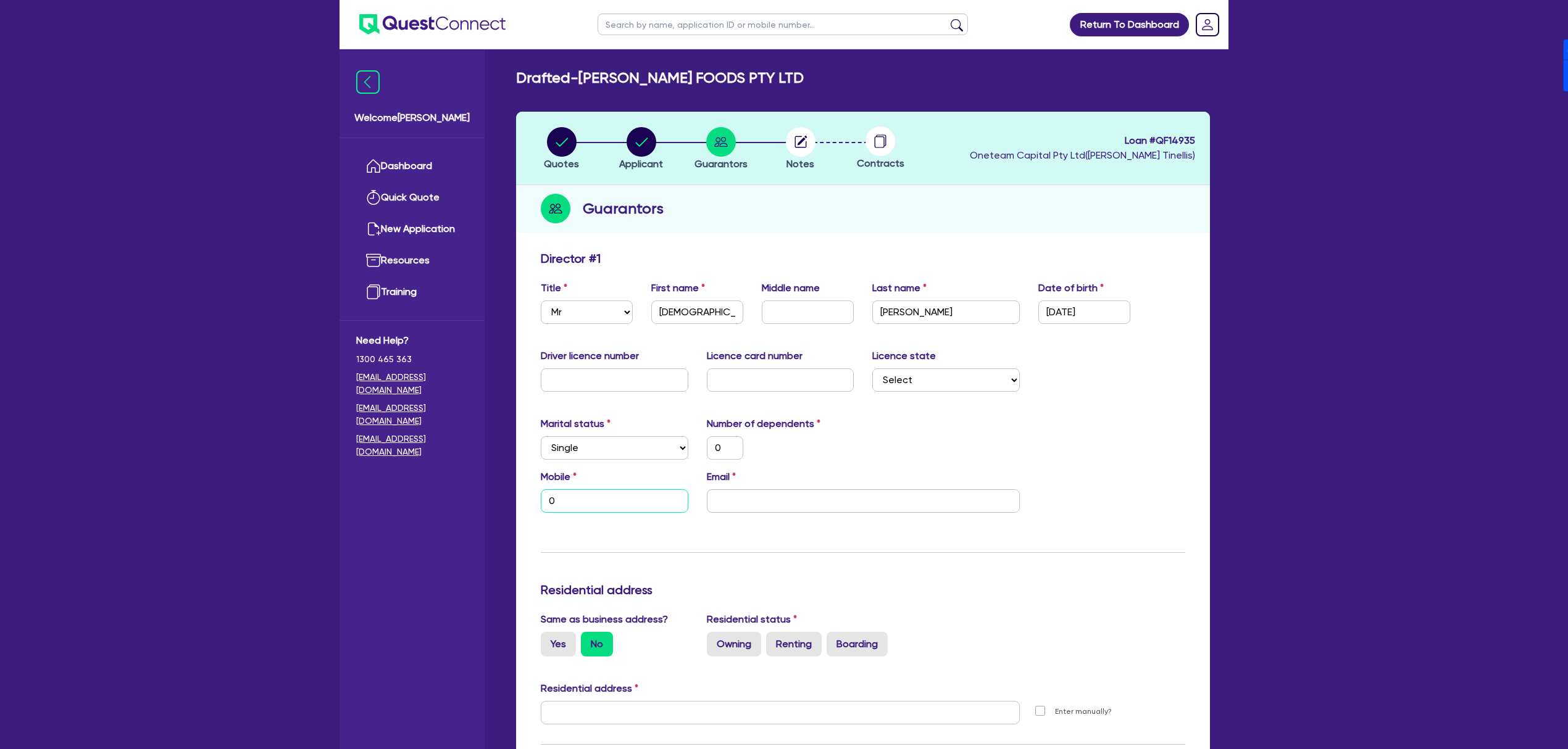
type input "0"
type input "04"
type input "0"
type input "045"
type input "0"
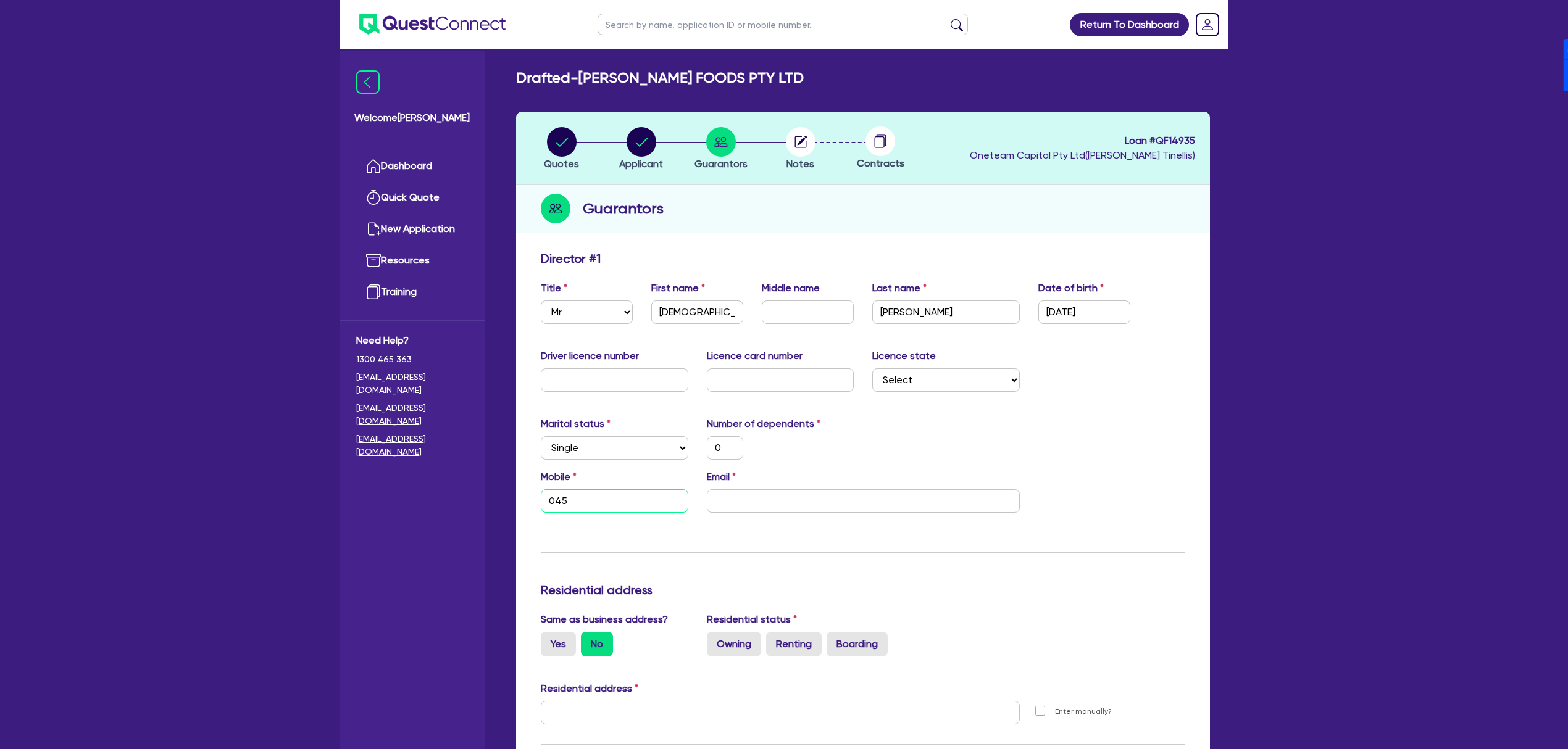
type input "0450"
type input "0"
type input "0450 3"
type input "0"
type input "0450 35"
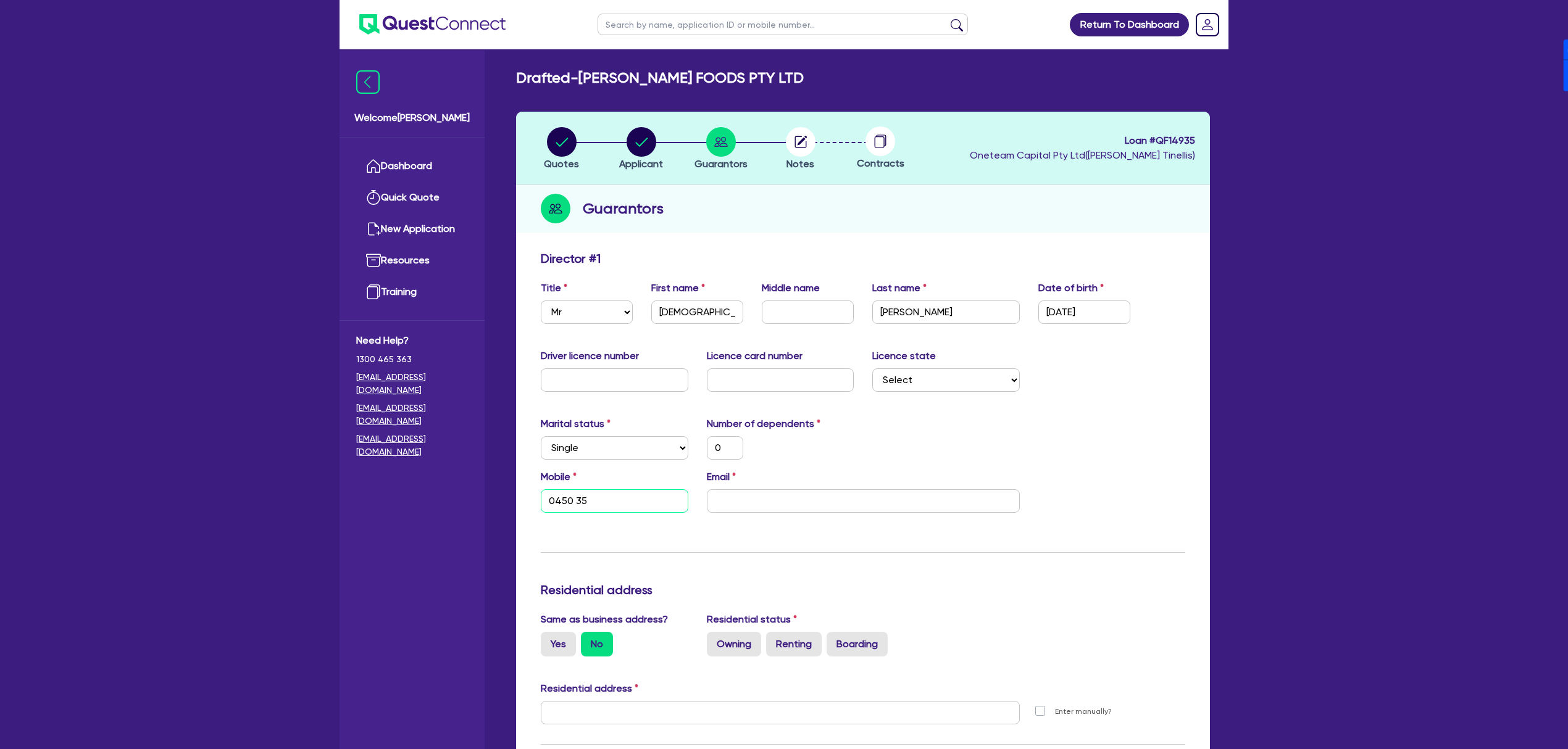
type input "0"
type input "0450 355"
type input "0"
type input "0450 355 4"
type input "0"
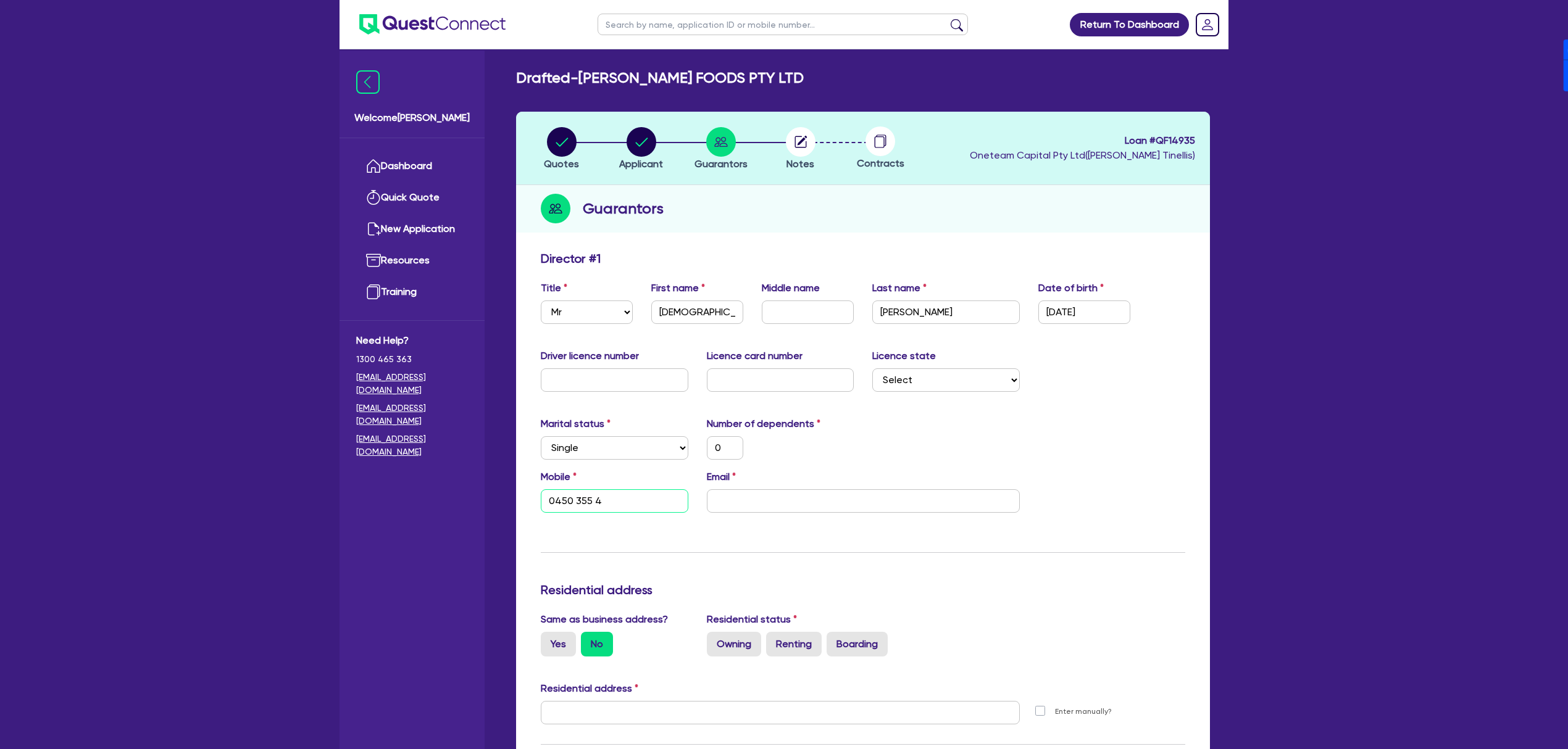
type input "0450 355 48"
type input "0"
type input "0450 355 483"
type input "0"
type input "0450 355 483"
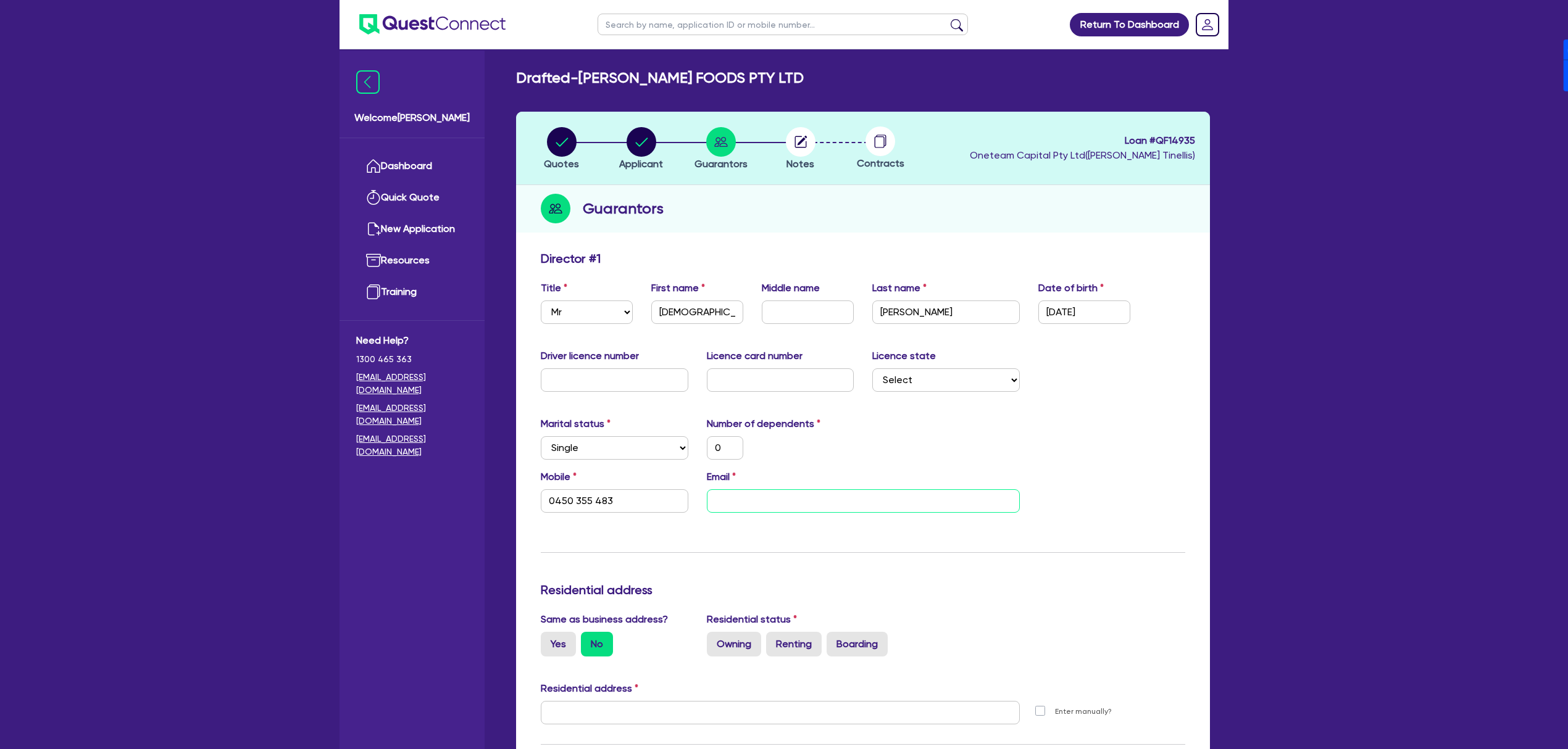
type input "d"
type input "0"
type input "0450 355 483"
type input "d"
type input "0"
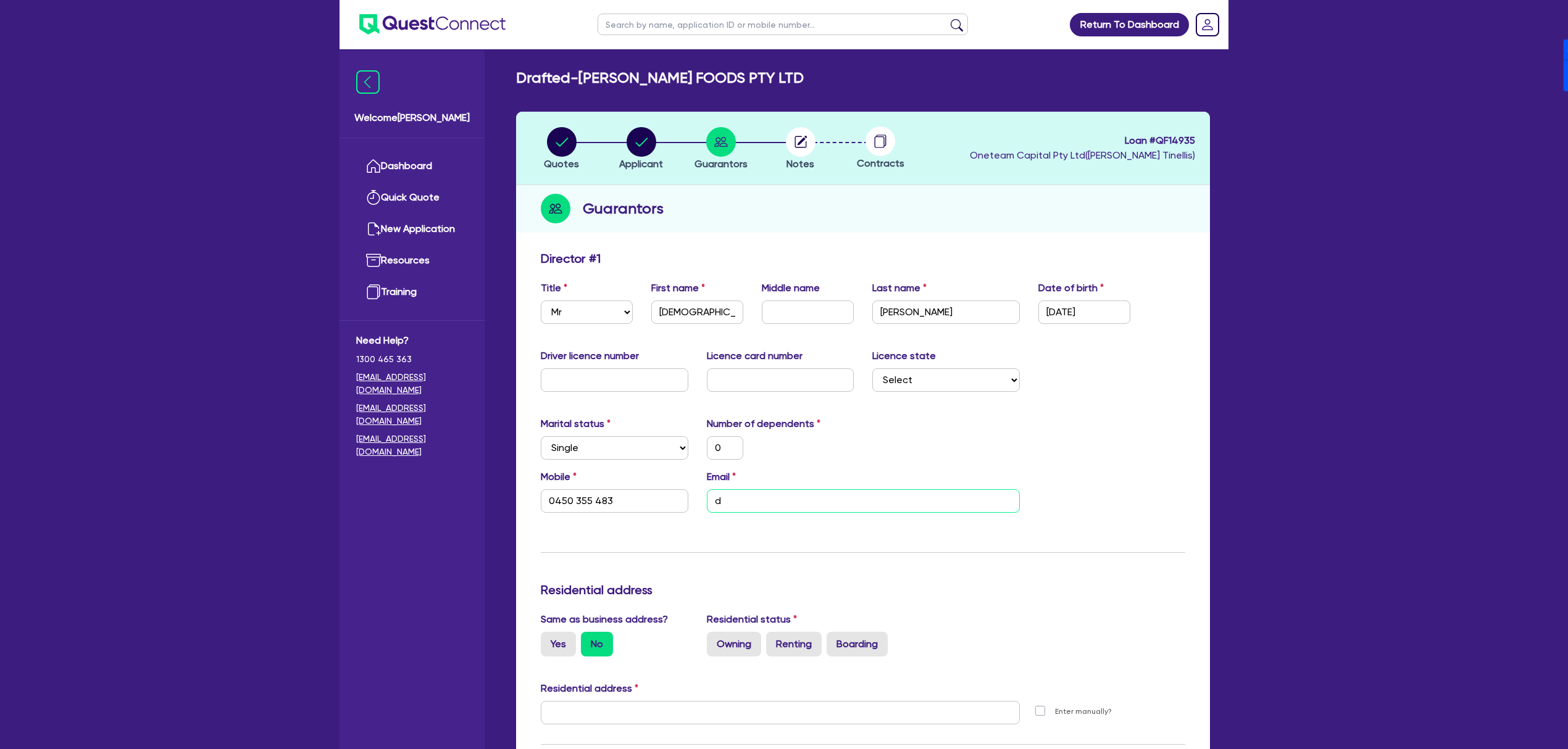
type input "0450 355 483"
type input "0"
type input "0450 355 483"
type input "dt"
type input "0"
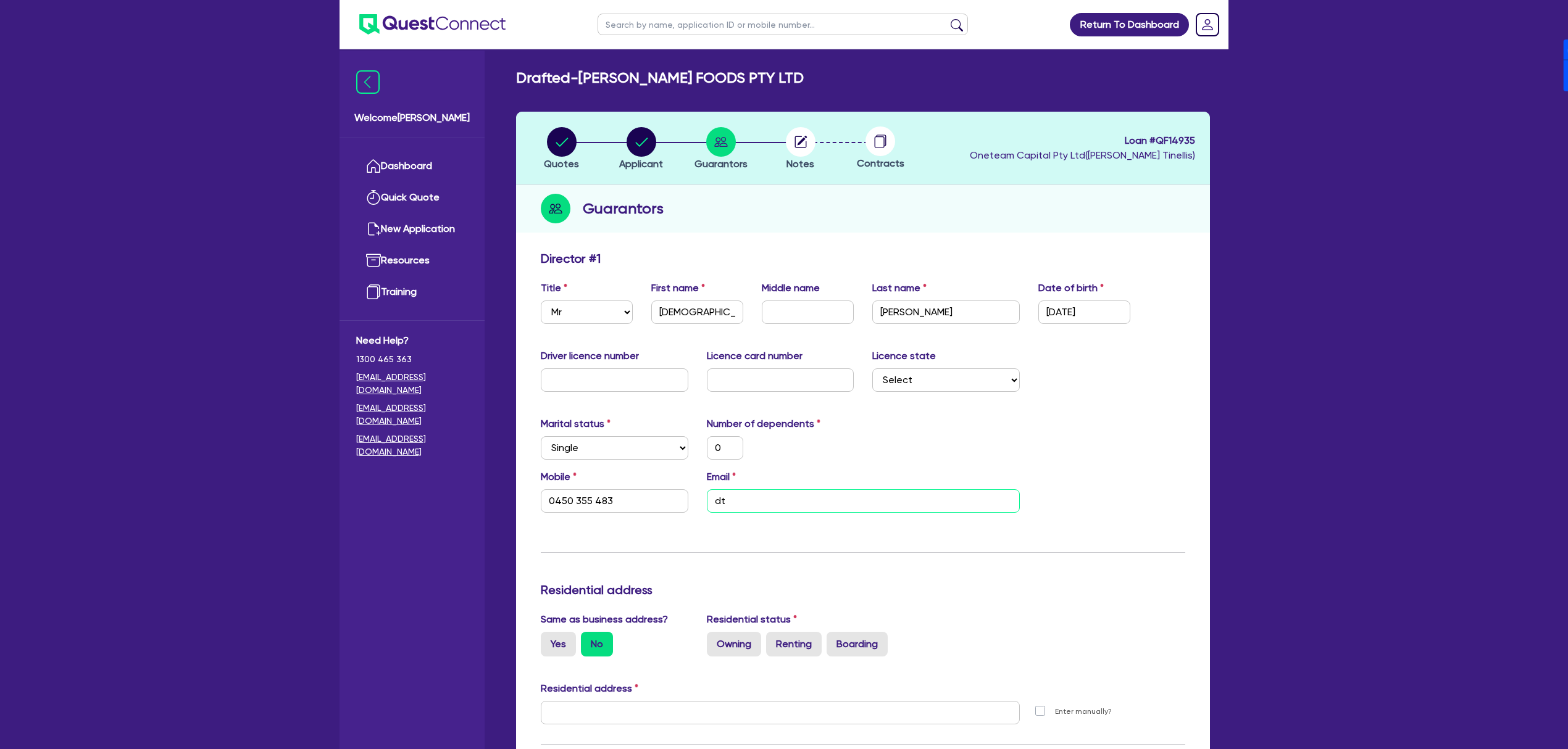
type input "0450 355 483"
type input "dti"
type input "0"
type input "0450 355 483"
type input "dtine"
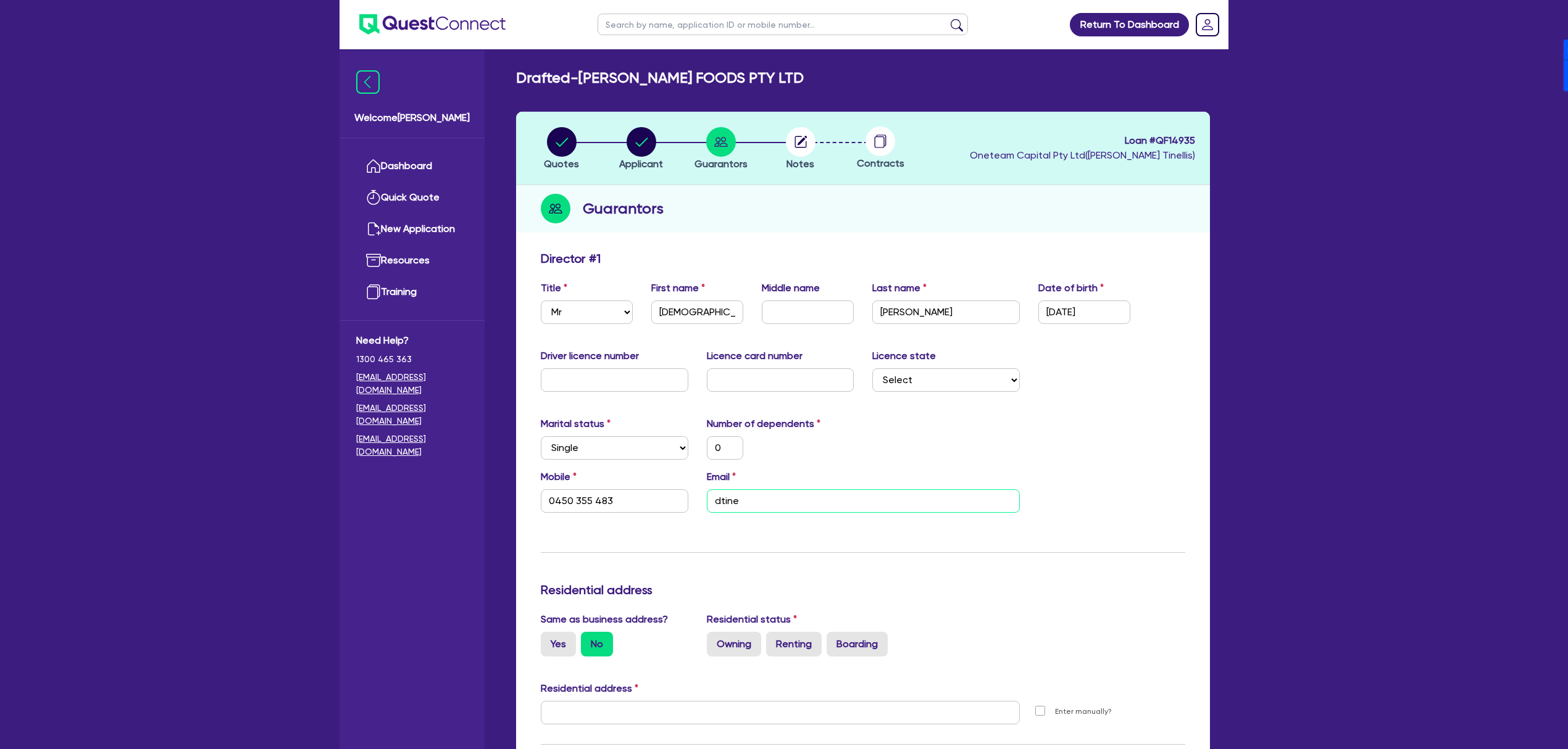
type input "0"
type input "0450 355 483"
type input "0"
type input "0450 355 483"
type input "dtinel"
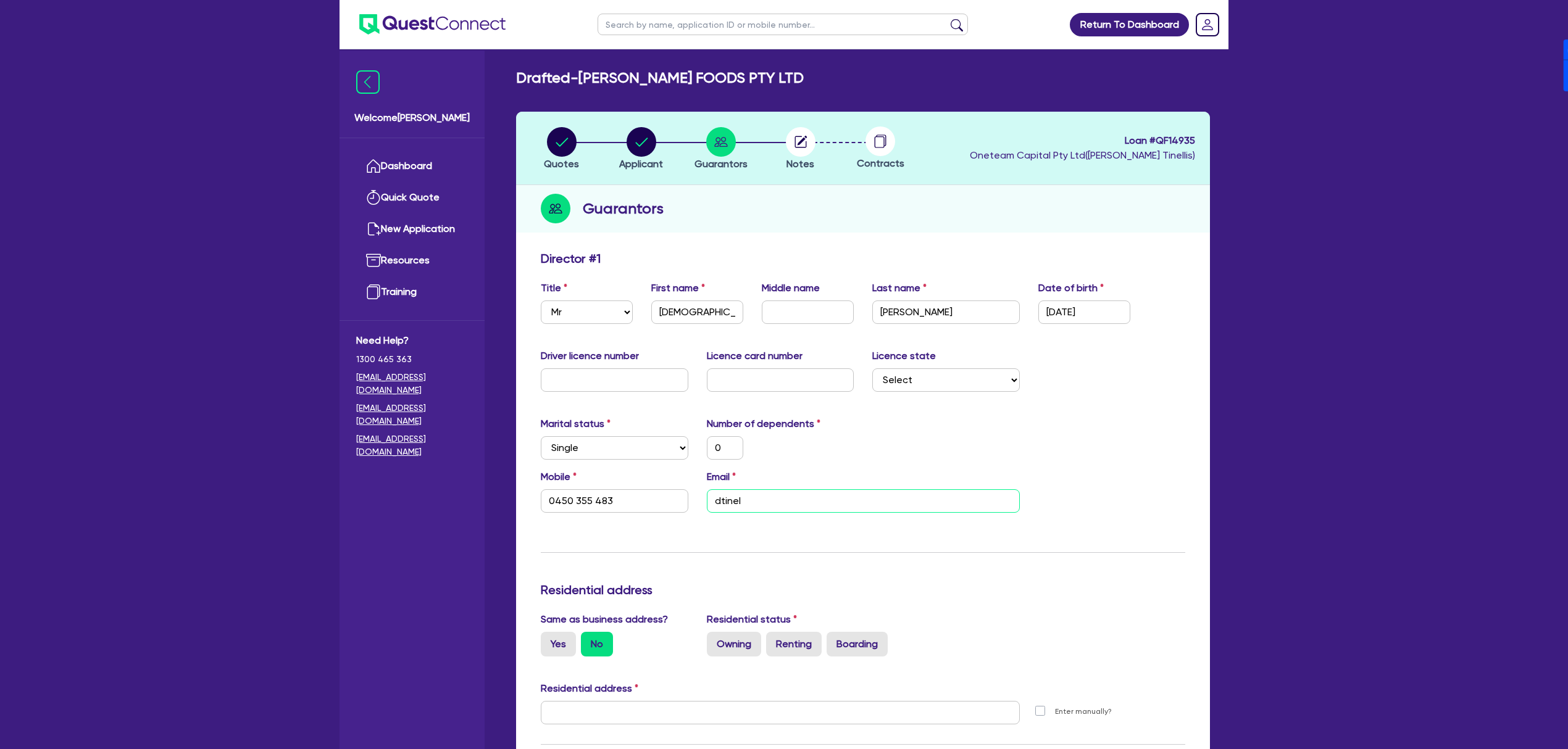
type input "0"
type input "0450 355 483"
type input "dtinell"
type input "0"
type input "0450 355 483"
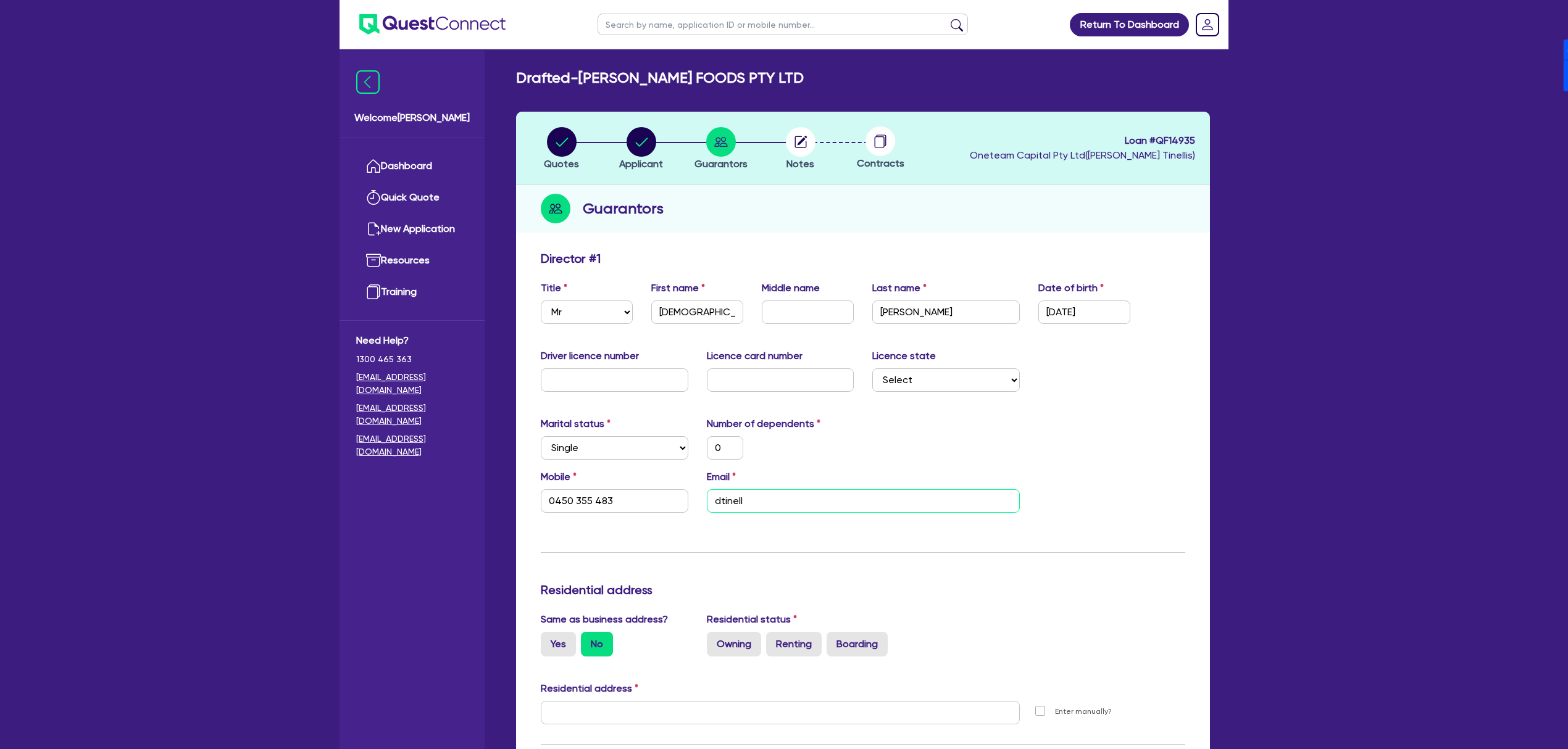
type input "dtinelli"
type input "0"
type input "0450 355 483"
type input "dtinellis"
type input "0"
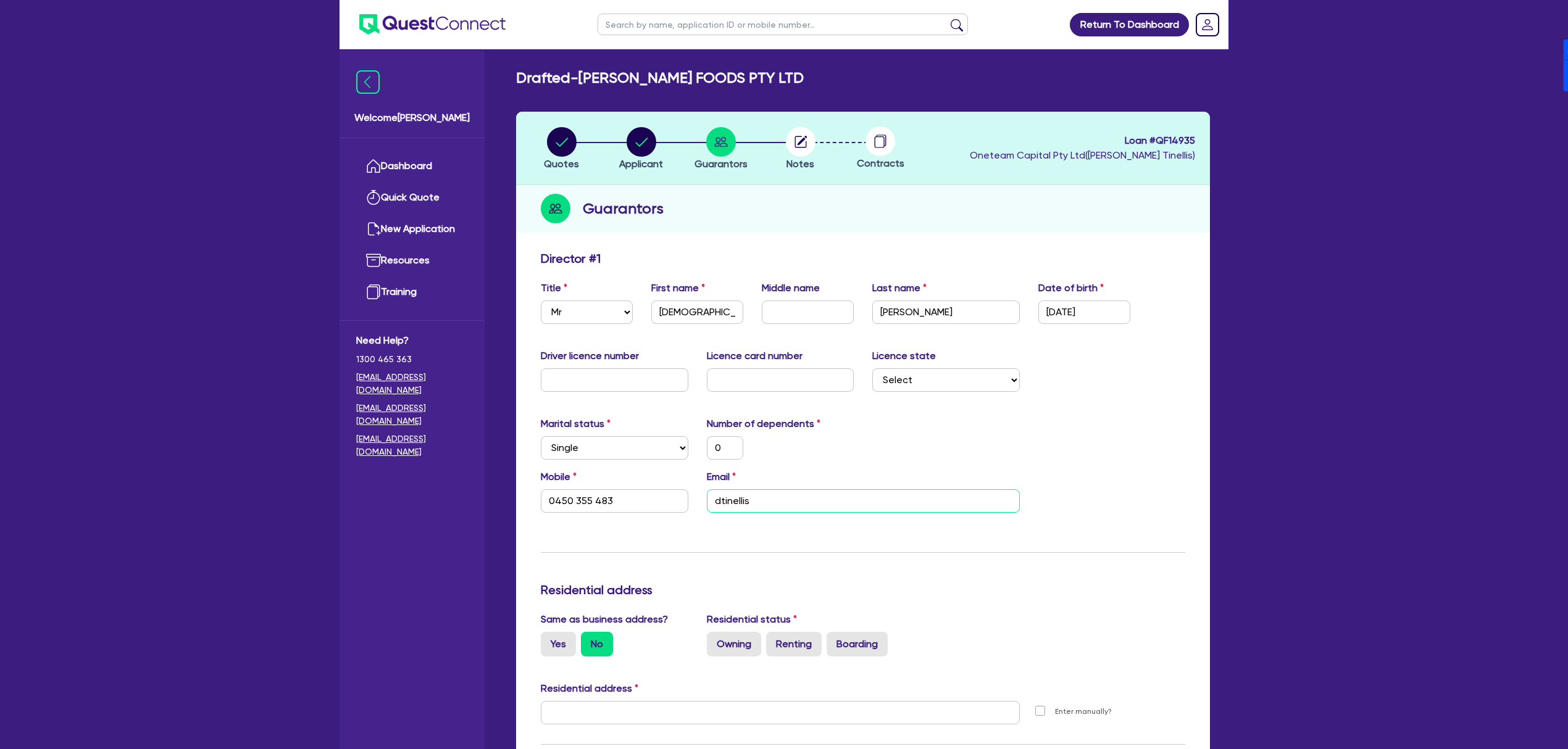
type input "0450 355 483"
type input "dtinellis@"
type input "0"
type input "0450 355 483"
type input "dtinellis@g"
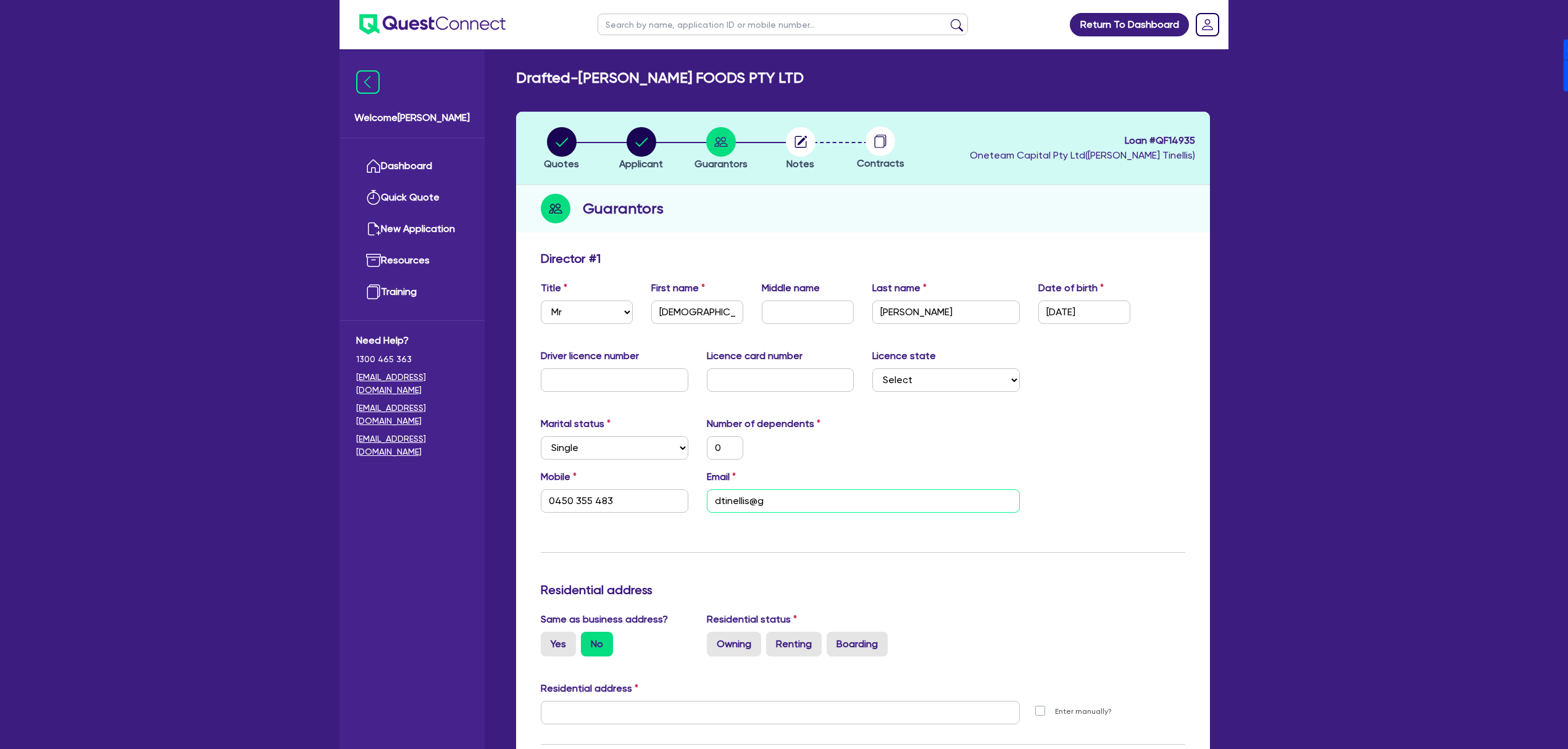
type input "0"
type input "0450 355 483"
type input "dtinellis@gm"
type input "0"
type input "0450 355 483"
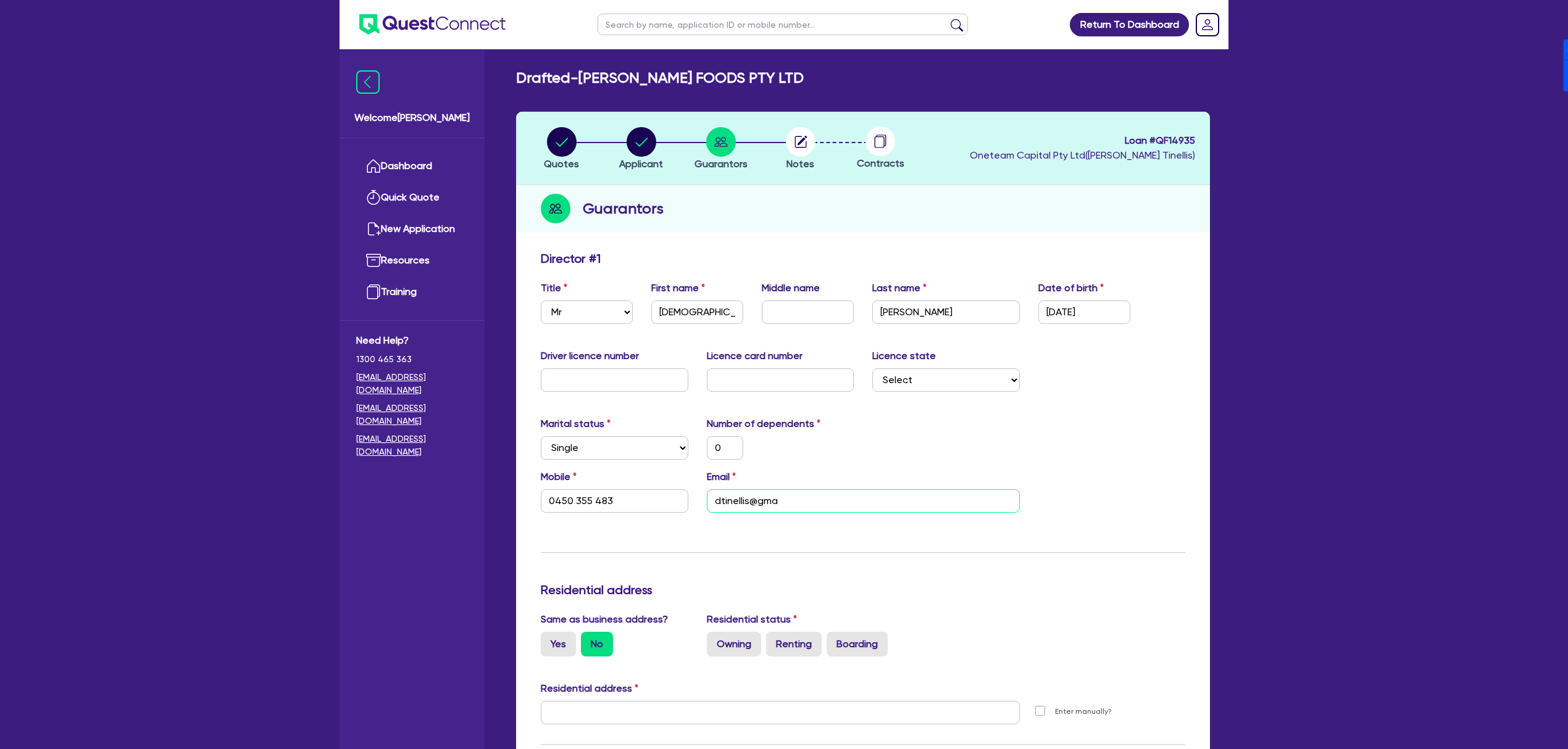
type input "dtinellis@gmai"
type input "0"
type input "0450 355 483"
type input "0"
type input "0450 355 483"
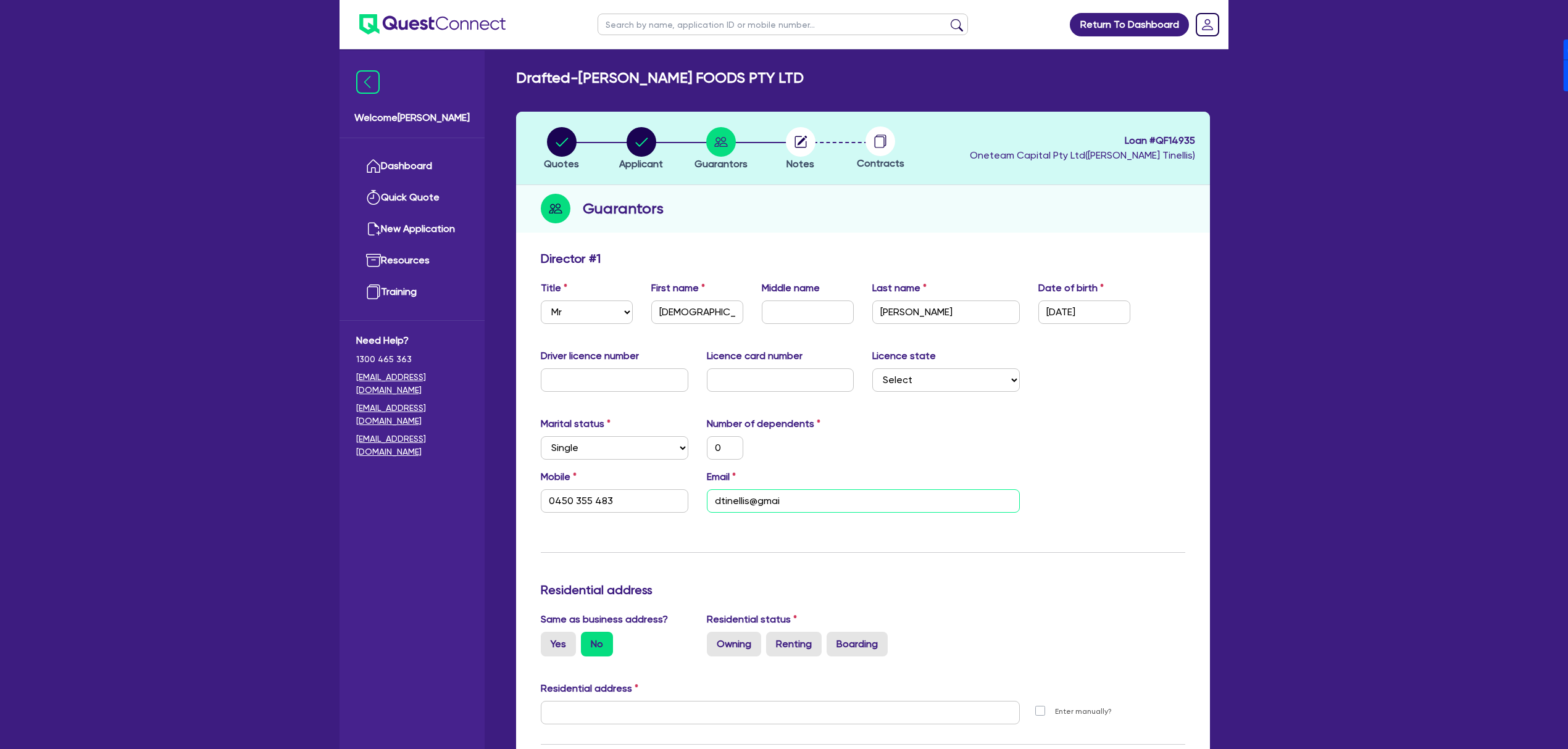
type input "[EMAIL_ADDRESS]"
type input "0"
type input "0450 355 483"
type input "[EMAIL_ADDRESS]."
type input "0"
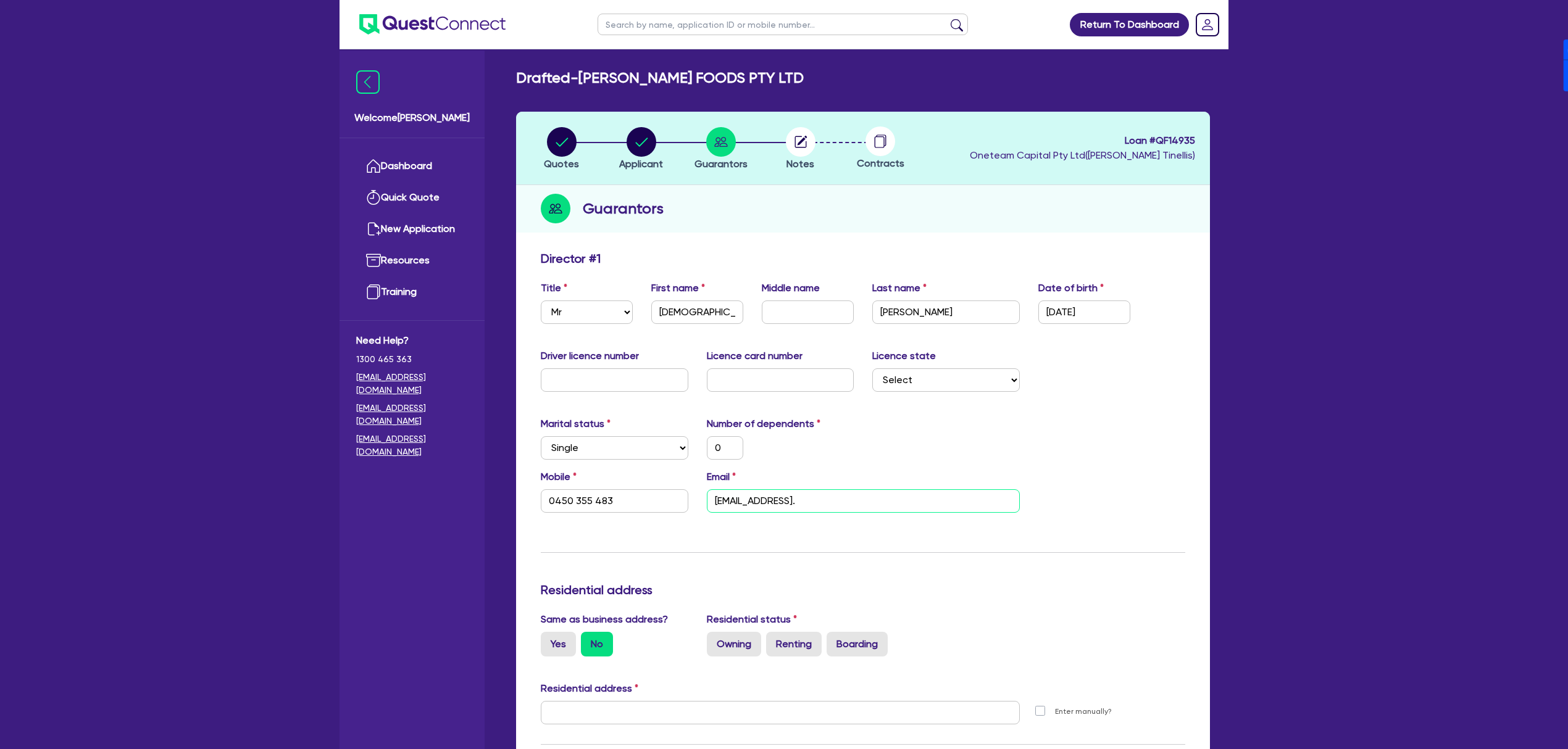
type input "0450 355 483"
type input "dtinellis@gmail.c"
type input "0"
type input "0450 355 483"
type input "[EMAIL_ADDRESS][DOMAIN_NAME]"
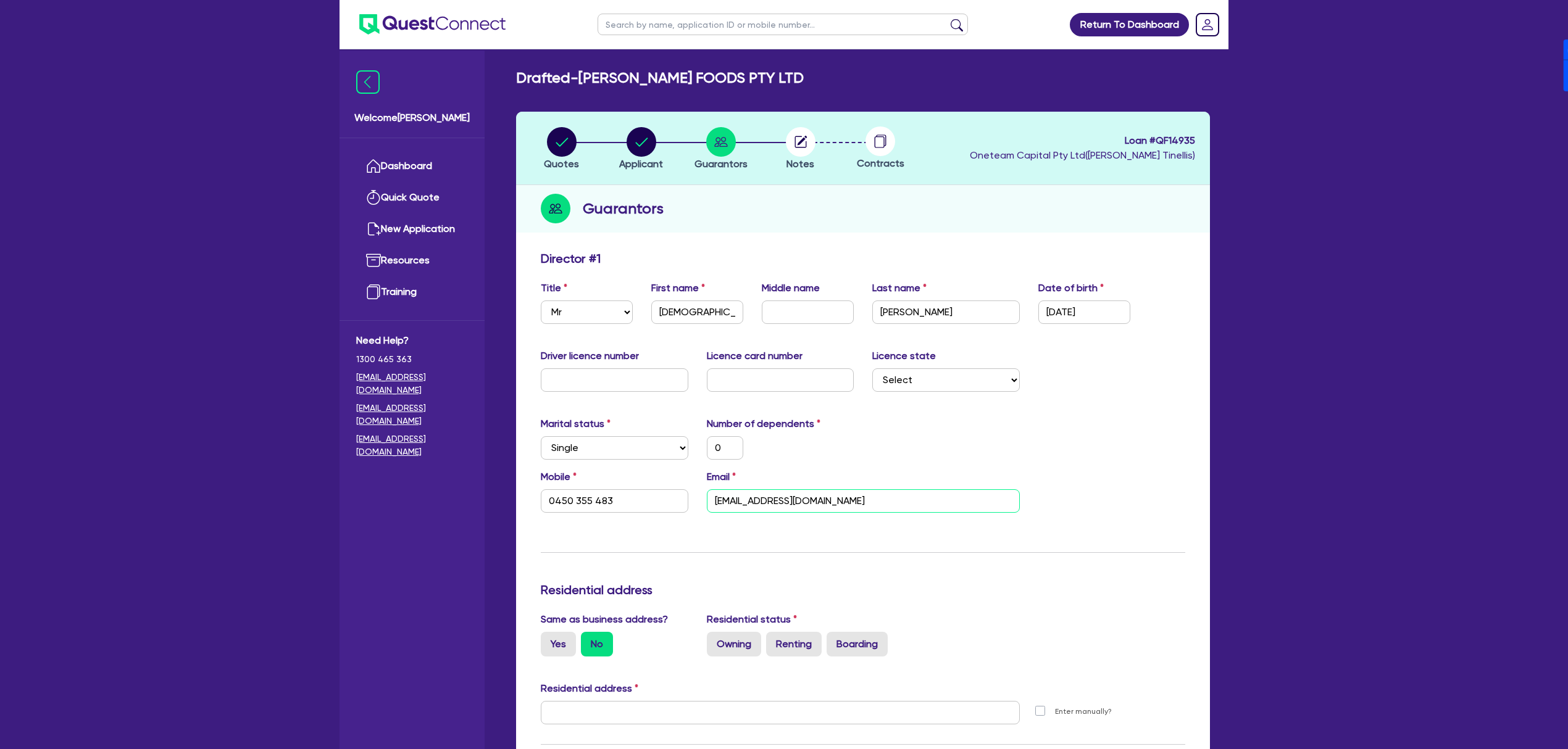
type input "0"
type input "0450 355 483"
type input "[EMAIL_ADDRESS][DOMAIN_NAME]"
click at [549, 648] on label "Yes" at bounding box center [558, 644] width 35 height 24
click at [548, 640] on input "Yes" at bounding box center [544, 635] width 8 height 8
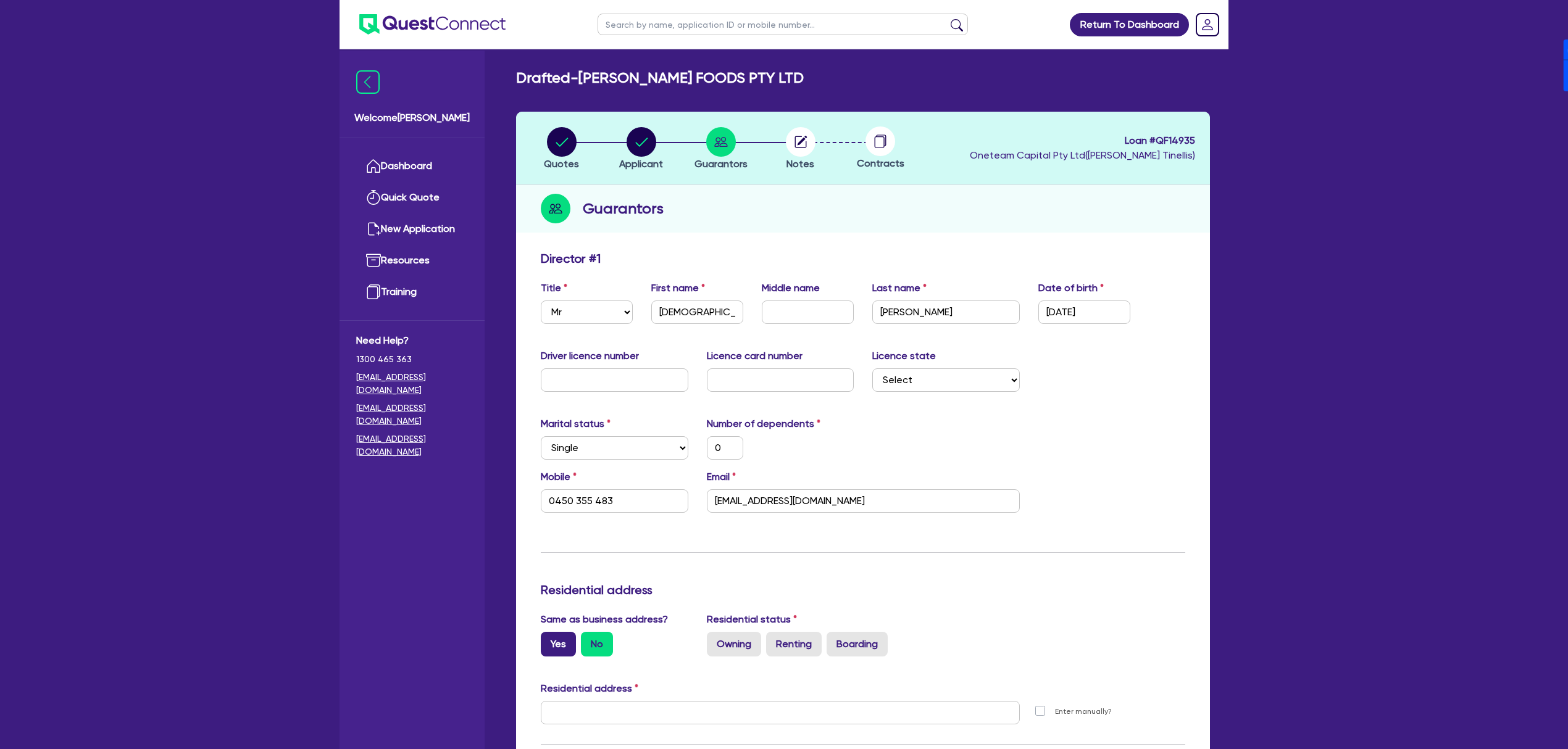
radio input "true"
type input "0"
type input "0450 355 483"
type input "[STREET_ADDRESS]"
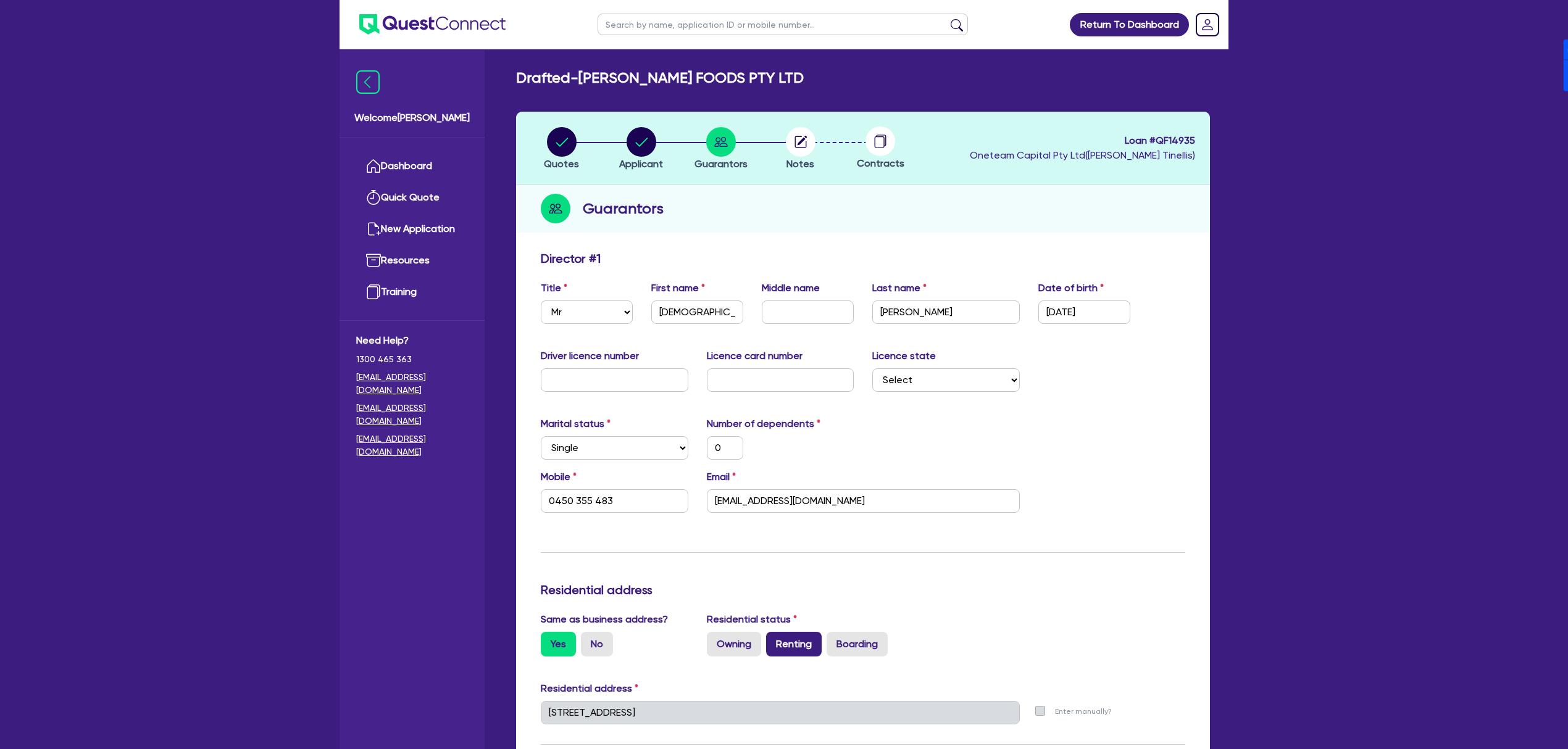
click at [794, 646] on label "Renting" at bounding box center [794, 644] width 56 height 24
click at [774, 640] on input "Renting" at bounding box center [769, 635] width 8 height 8
radio input "true"
type input "0"
type input "0450 355 483"
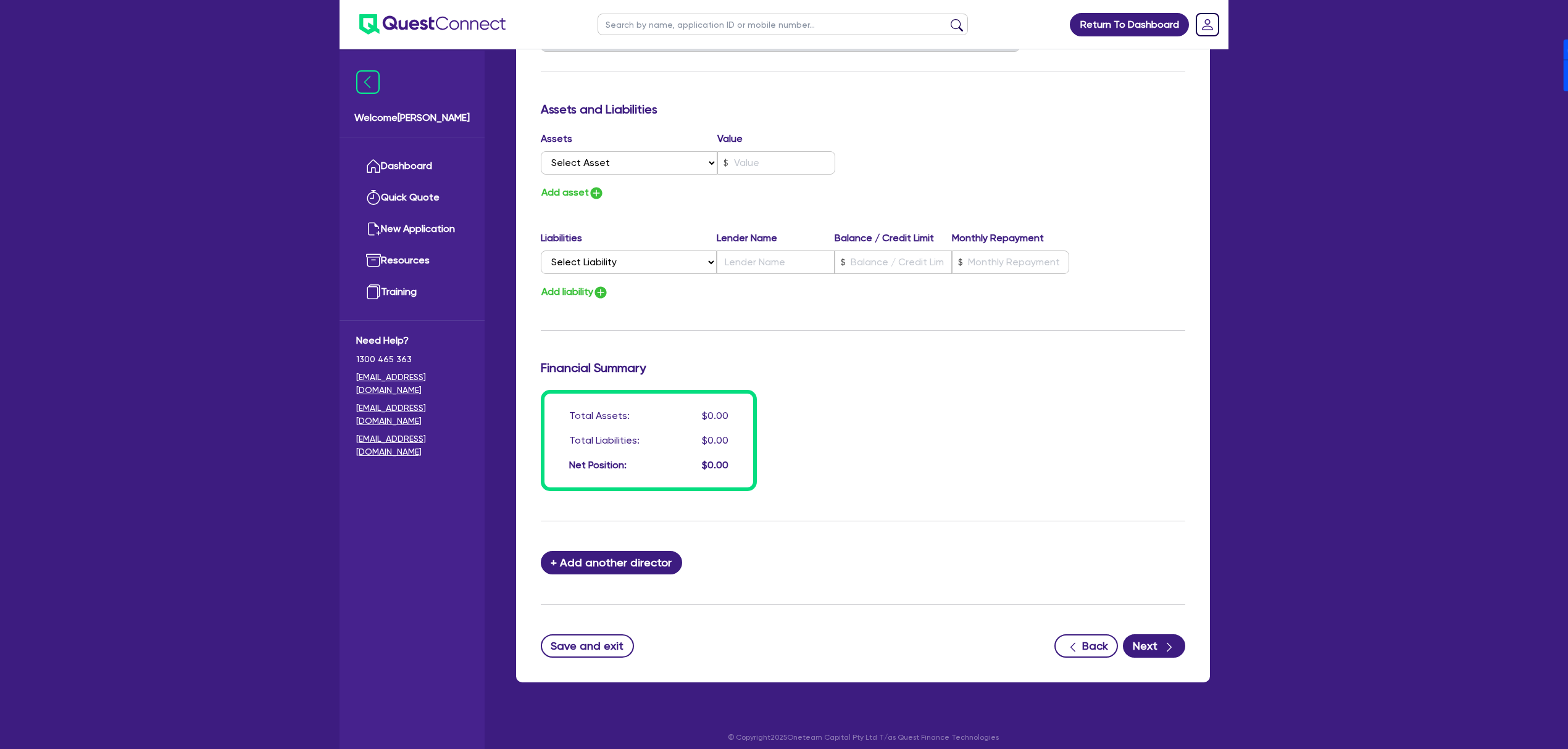
scroll to position [682, 0]
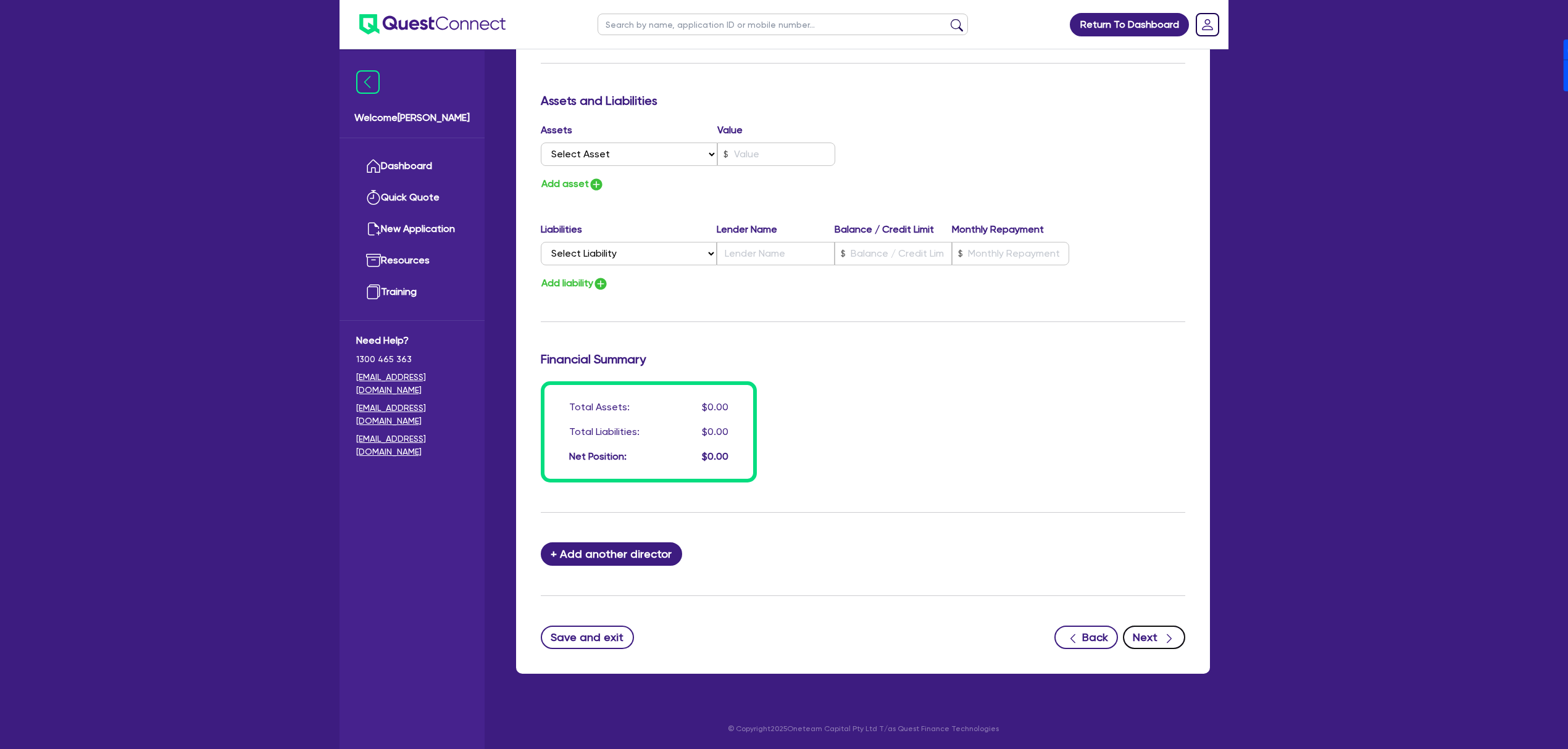
click at [1174, 631] on div "button" at bounding box center [1169, 637] width 12 height 16
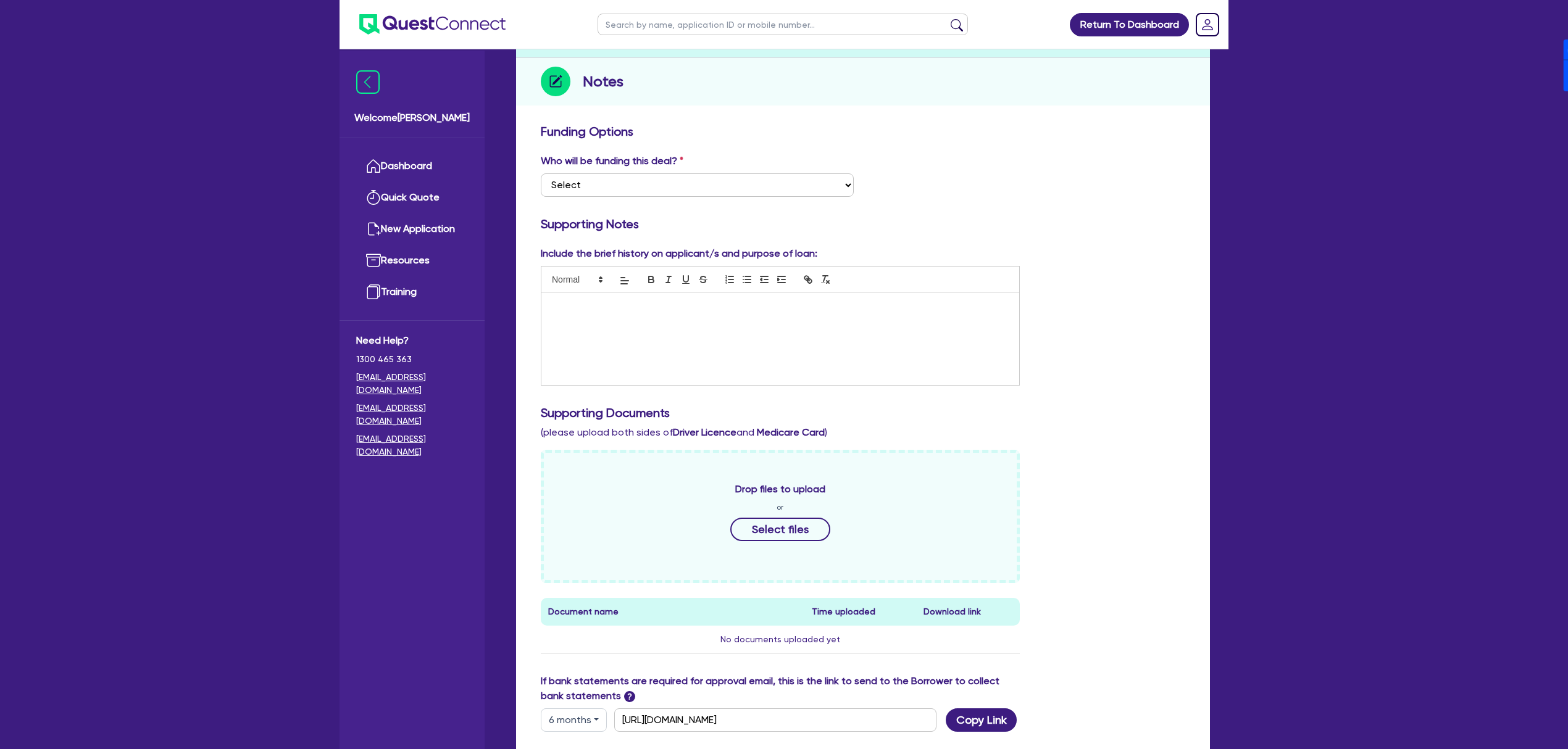
scroll to position [363, 0]
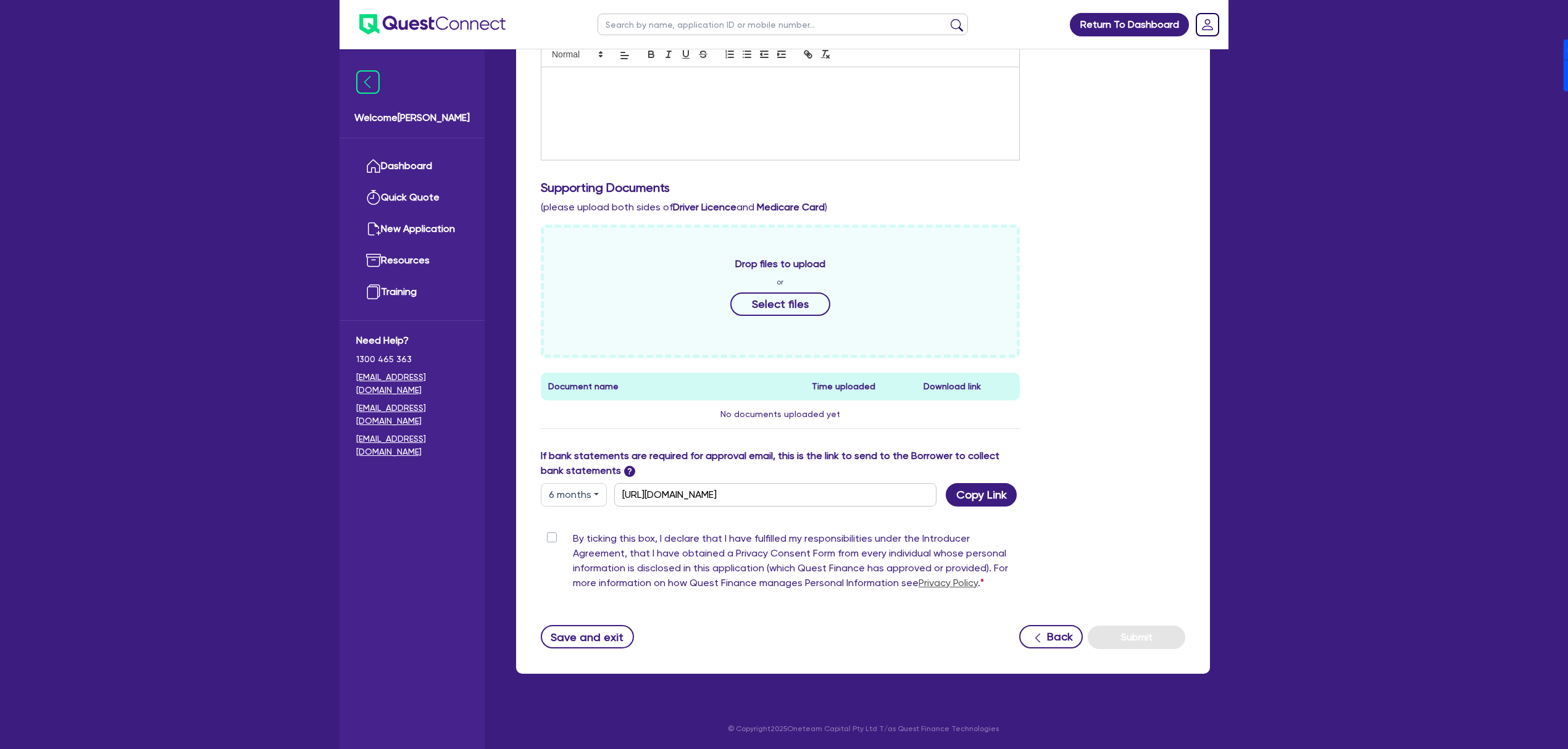
drag, startPoint x: 563, startPoint y: 494, endPoint x: 564, endPoint y: 519, distance: 25.0
click at [563, 494] on button "6 months" at bounding box center [574, 494] width 66 height 23
click at [578, 573] on link "12 months" at bounding box center [590, 569] width 97 height 23
type input "[URL][DOMAIN_NAME]"
click at [1011, 489] on button "Copy Link" at bounding box center [981, 494] width 71 height 23
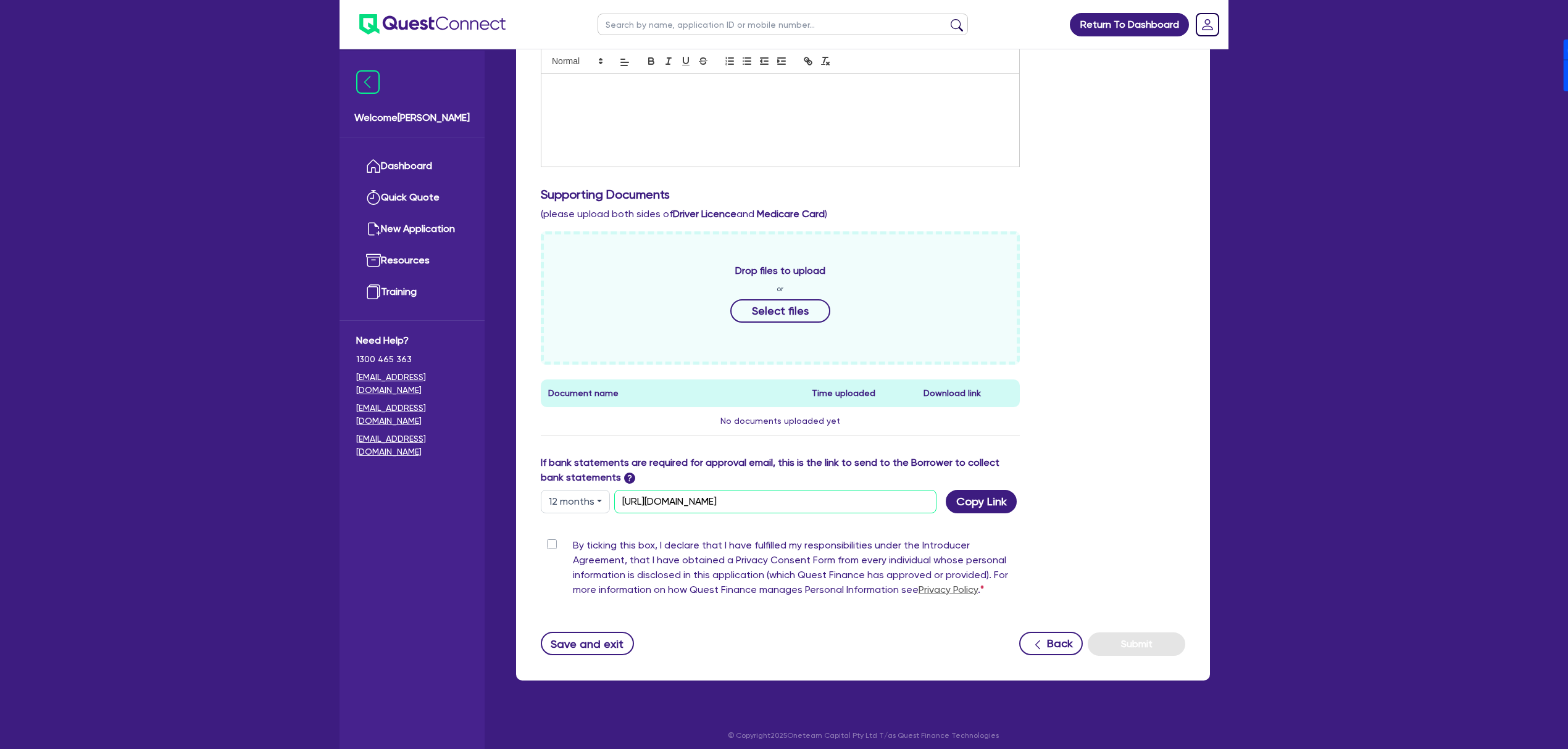
scroll to position [0, 0]
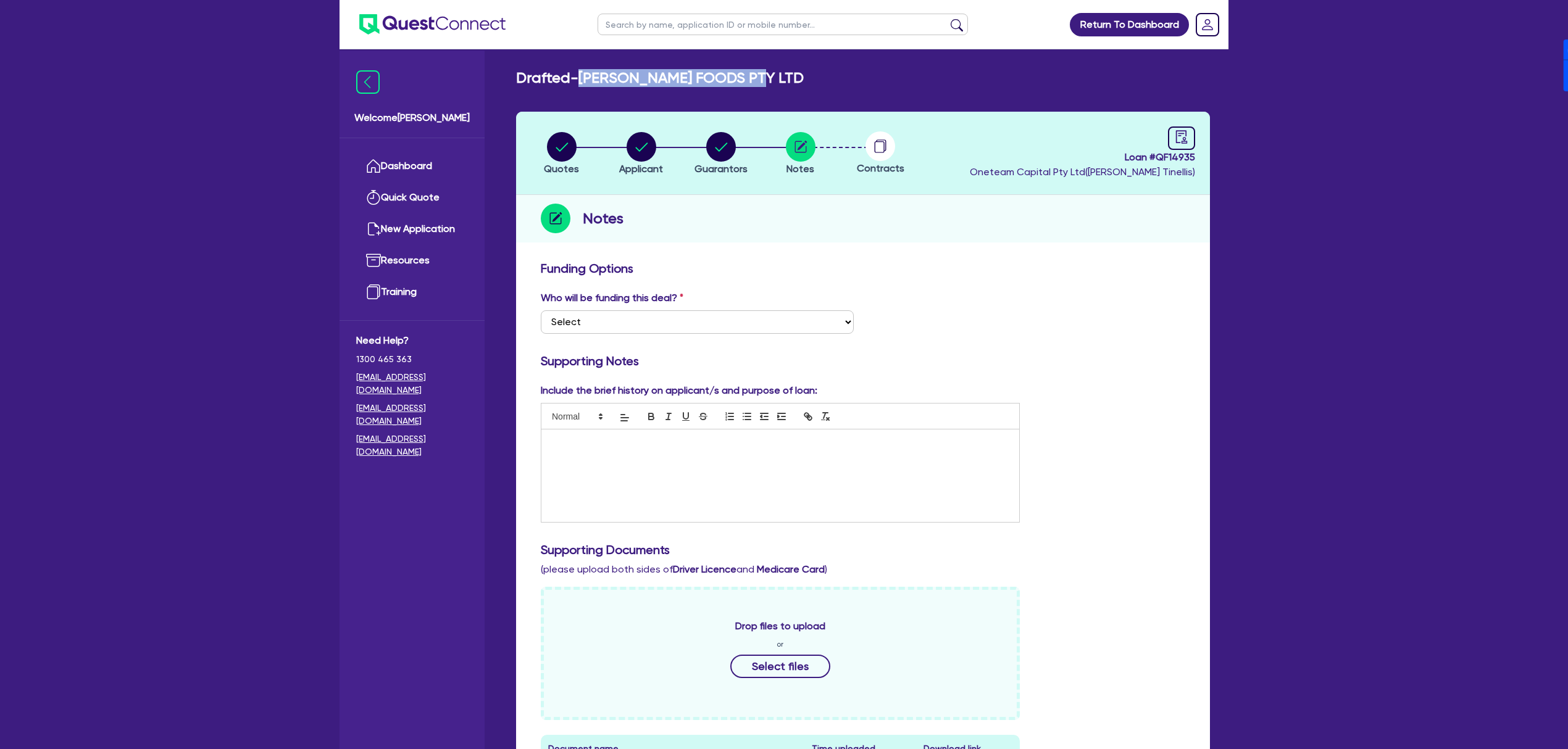
drag, startPoint x: 582, startPoint y: 77, endPoint x: 803, endPoint y: 82, distance: 221.1
click at [803, 82] on div "Drafted - [PERSON_NAME] FOODS PTY LTD" at bounding box center [862, 78] width 712 height 18
copy h2 "[PERSON_NAME] FOODS PTY LTD"
